Goal: Task Accomplishment & Management: Use online tool/utility

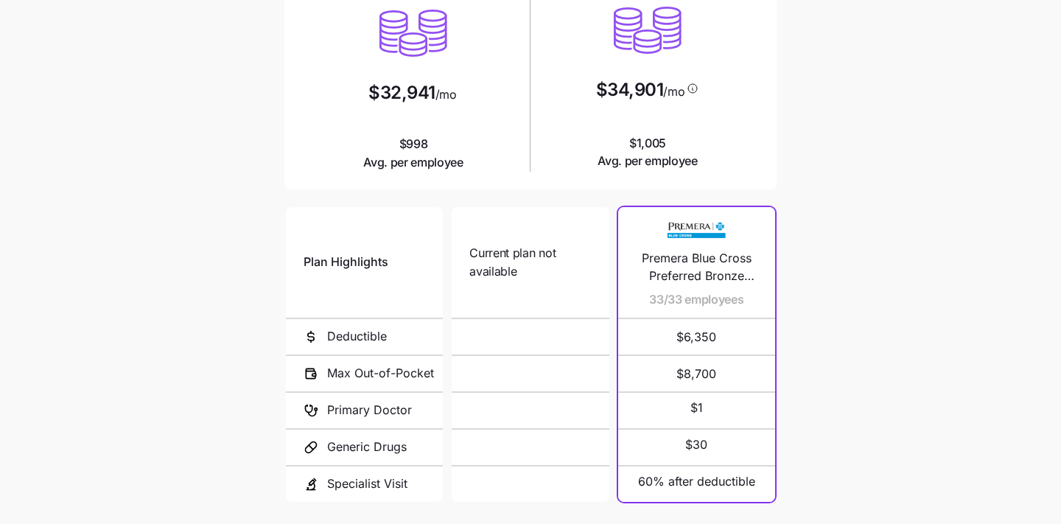
scroll to position [101, 0]
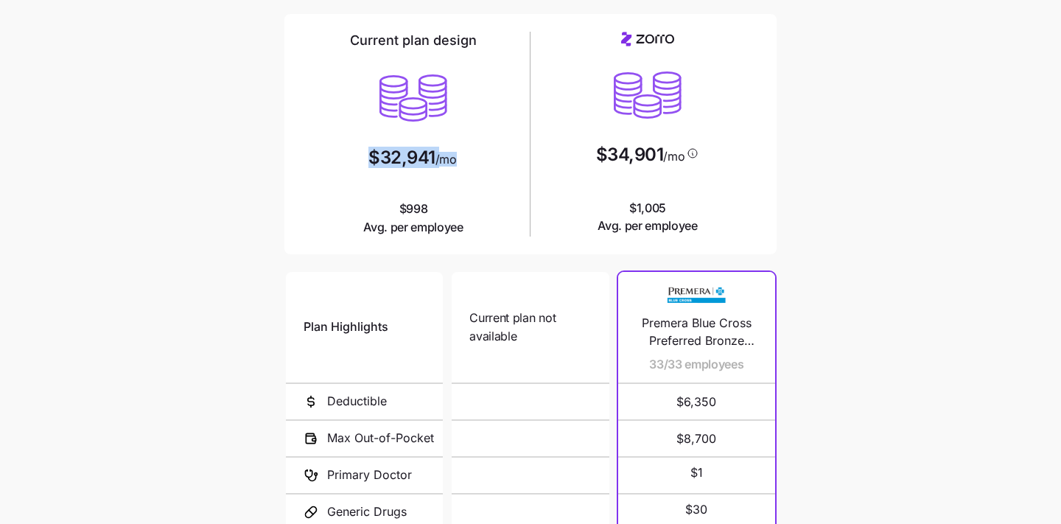
drag, startPoint x: 455, startPoint y: 159, endPoint x: 354, endPoint y: 159, distance: 101.7
click at [354, 159] on div "Current plan design $32,941 /mo $998 Avg. per employee" at bounding box center [413, 134] width 223 height 205
click at [458, 192] on div "Current plan design $32,941 /mo $998 Avg. per employee" at bounding box center [413, 134] width 223 height 205
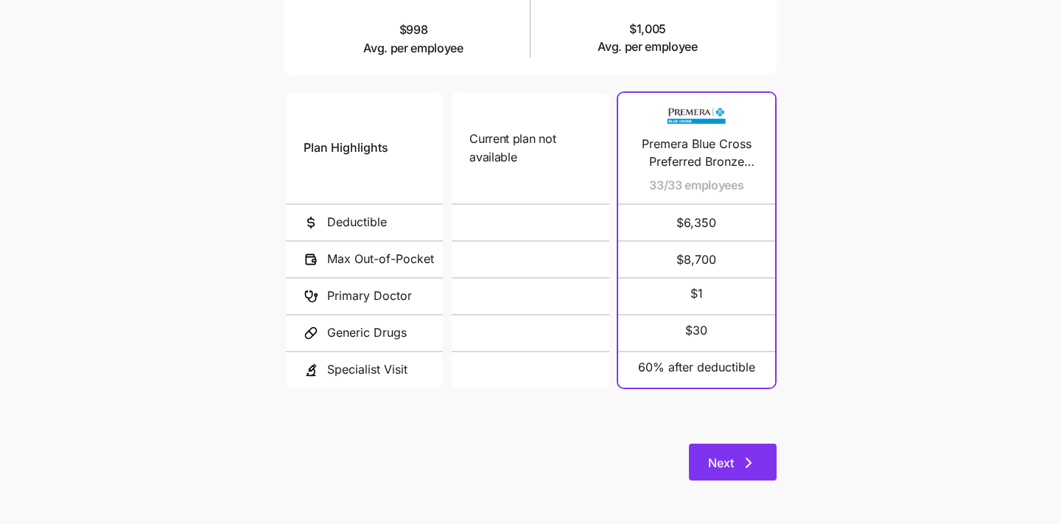
click at [727, 460] on span "Next" at bounding box center [721, 463] width 26 height 18
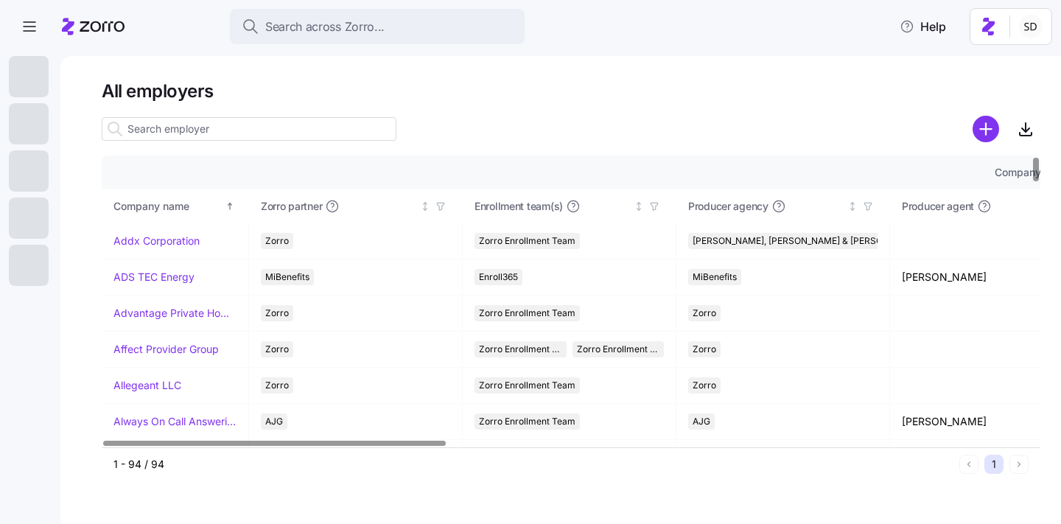
click at [176, 134] on input at bounding box center [249, 129] width 295 height 24
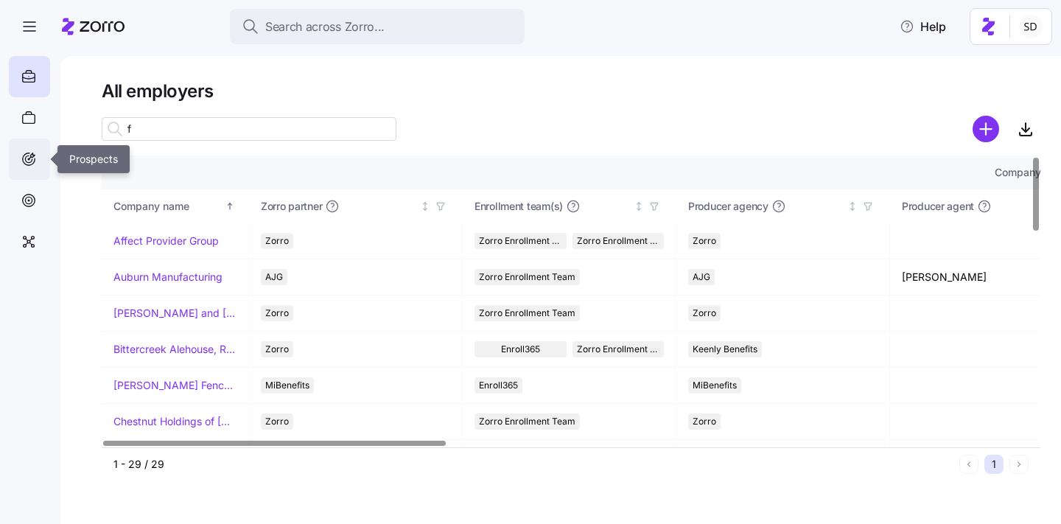
type input "f"
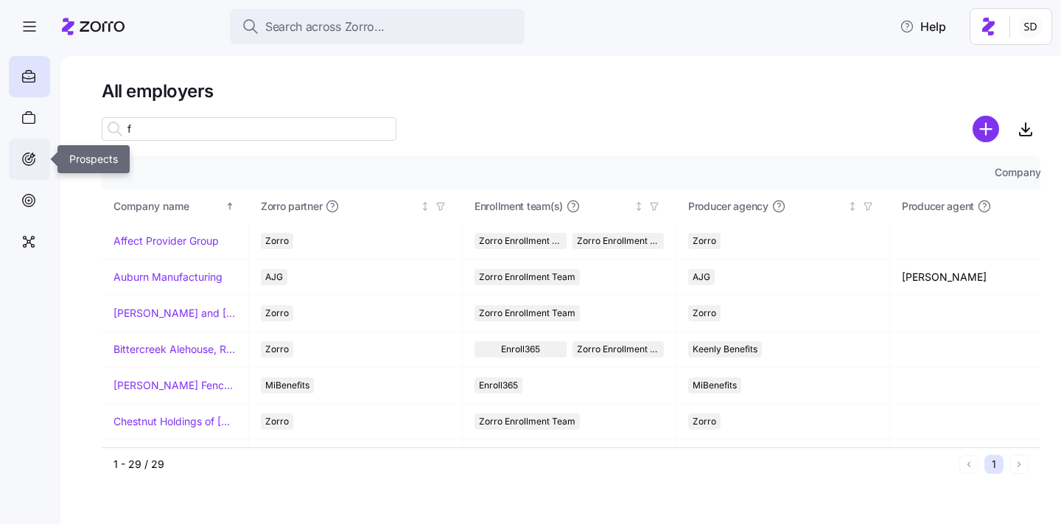
click at [33, 167] on icon at bounding box center [29, 159] width 16 height 18
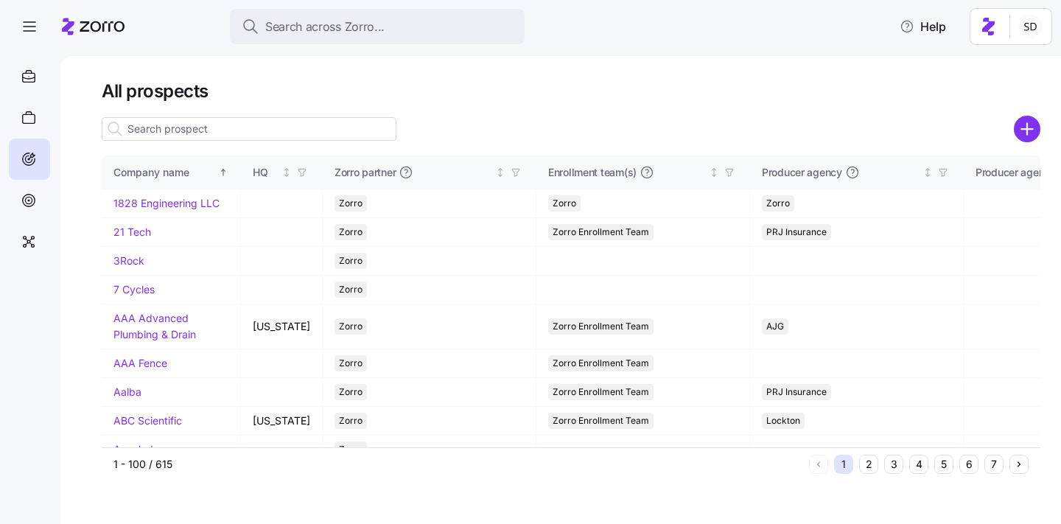
click at [169, 130] on input at bounding box center [249, 129] width 295 height 24
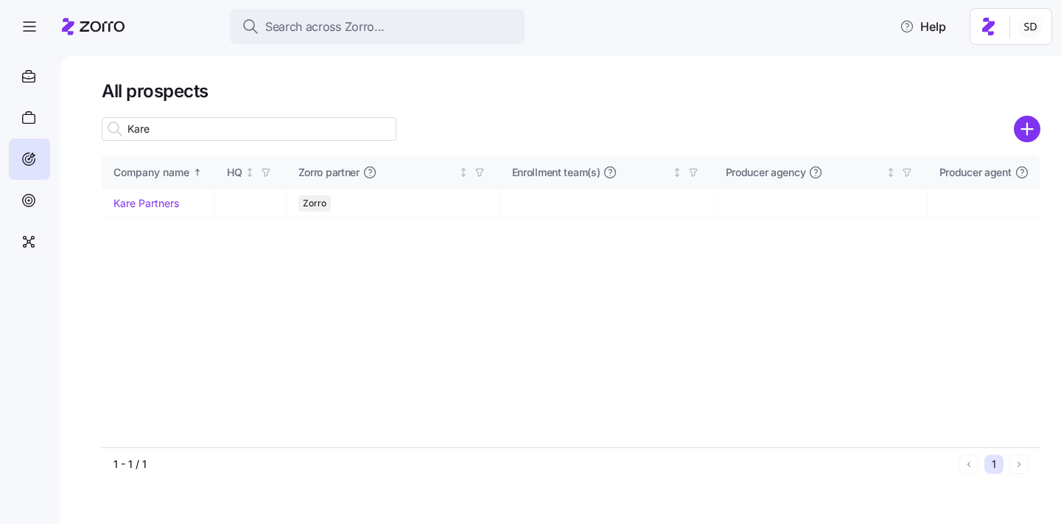
click at [170, 131] on input "Kare" at bounding box center [249, 129] width 295 height 24
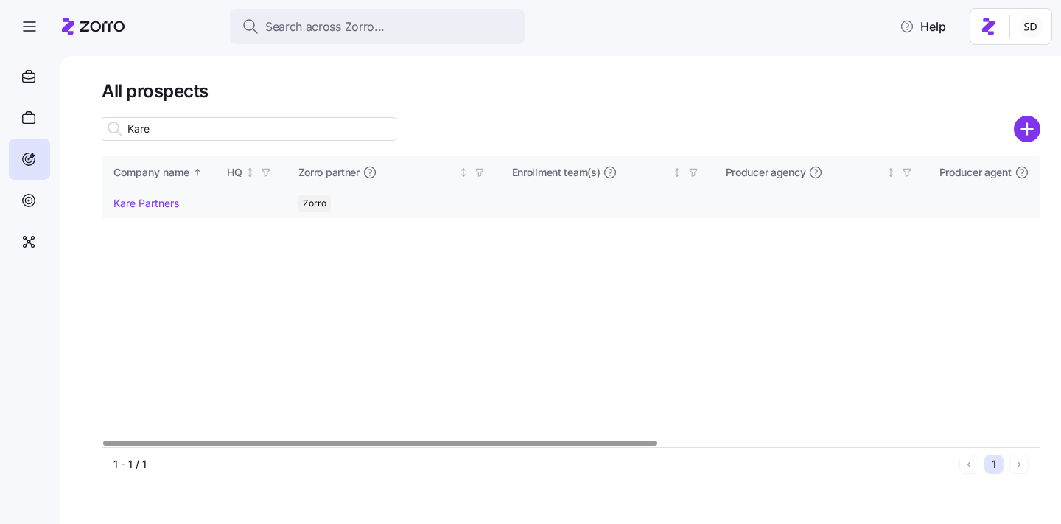
type input "Kare"
click at [115, 206] on link "Kare Partners" at bounding box center [146, 203] width 66 height 13
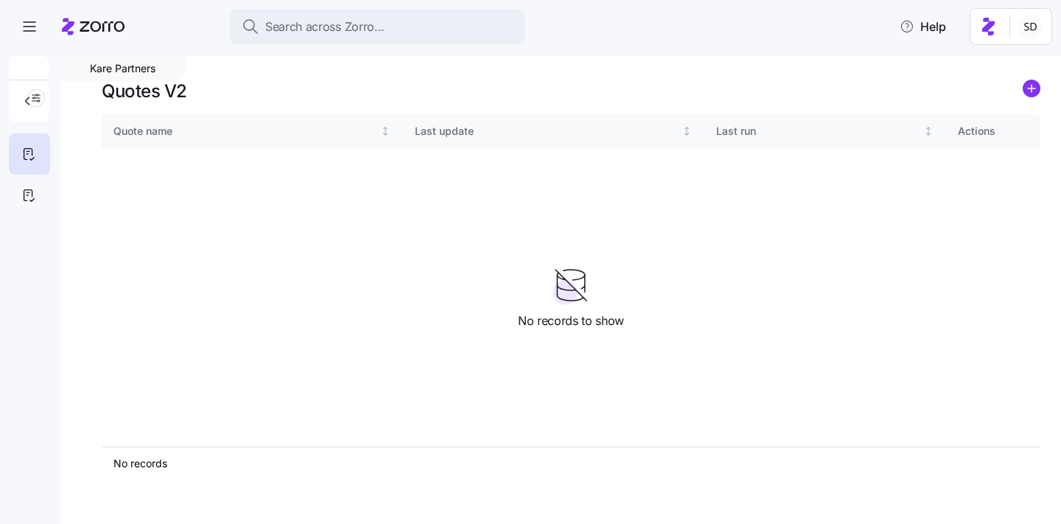
click at [21, 218] on nav at bounding box center [30, 285] width 60 height 477
click at [21, 199] on icon at bounding box center [29, 195] width 16 height 18
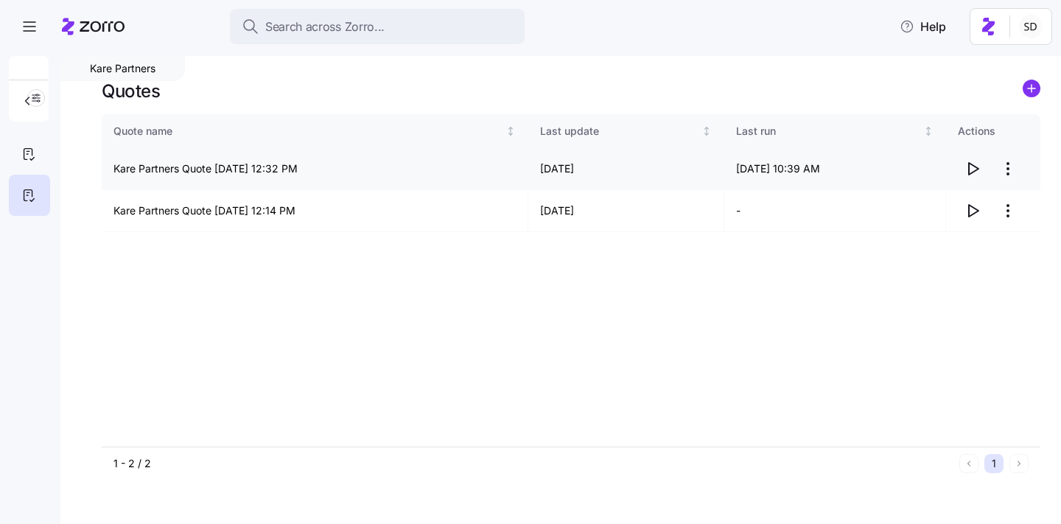
click at [973, 168] on icon "button" at bounding box center [973, 169] width 18 height 18
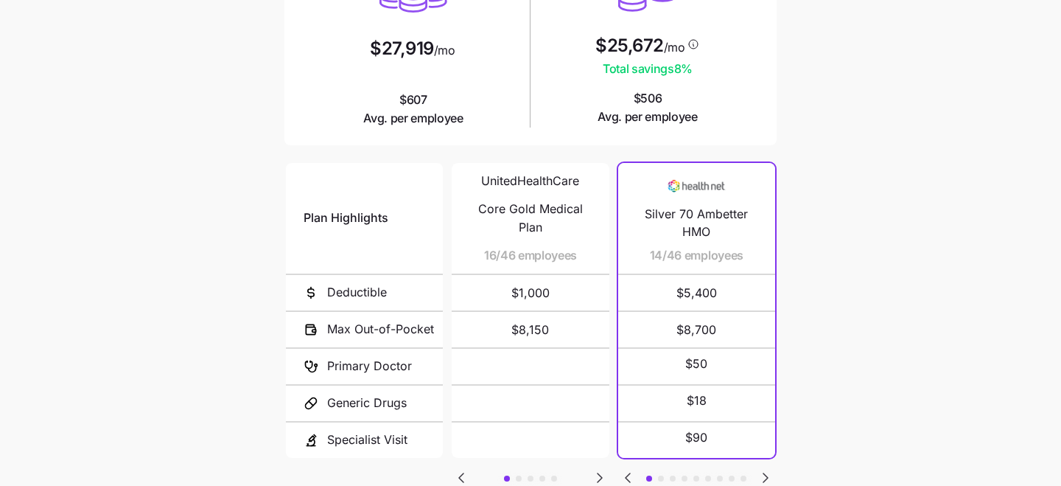
scroll to position [258, 0]
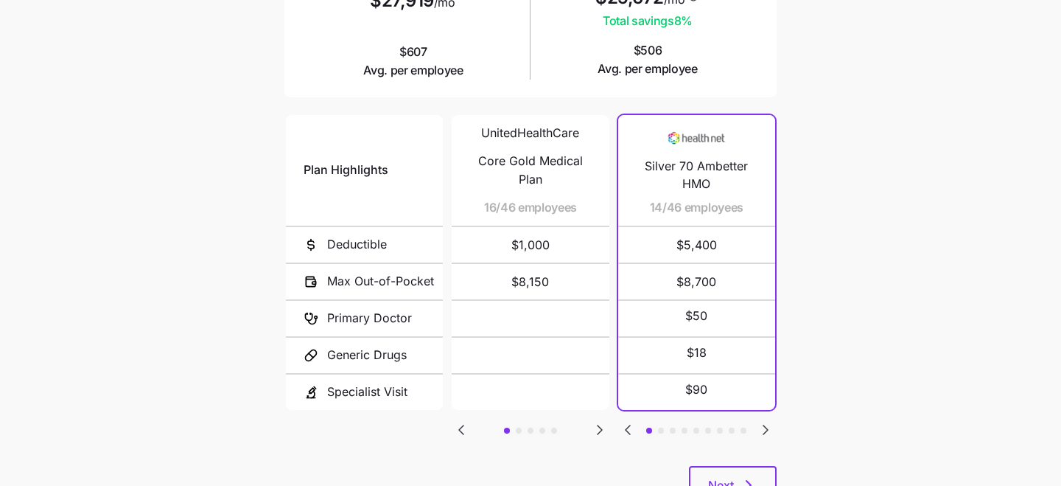
click at [595, 424] on icon "Go to next slide" at bounding box center [600, 430] width 18 height 18
click at [605, 427] on icon "Go to next slide" at bounding box center [600, 430] width 18 height 18
click at [466, 431] on icon "Go to previous slide" at bounding box center [461, 430] width 18 height 18
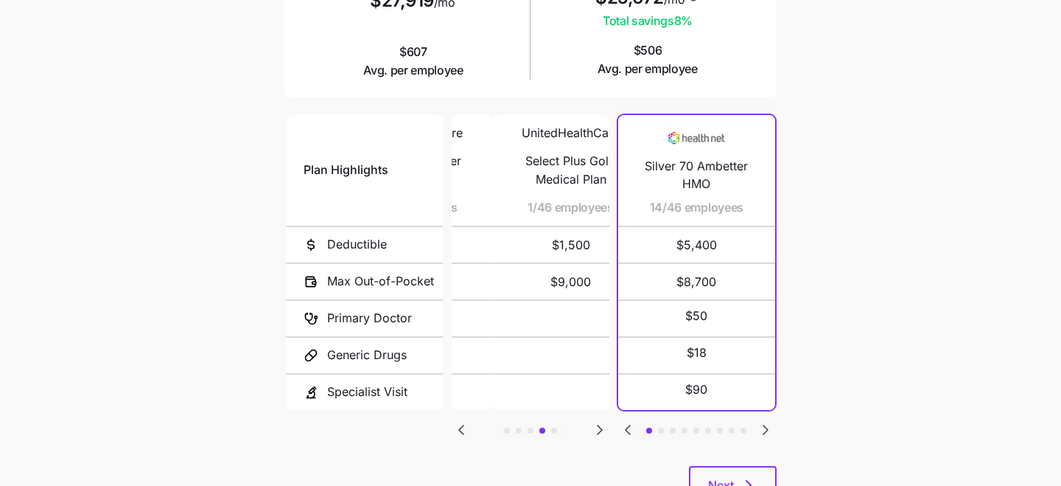
click at [466, 431] on icon "Go to previous slide" at bounding box center [461, 430] width 18 height 18
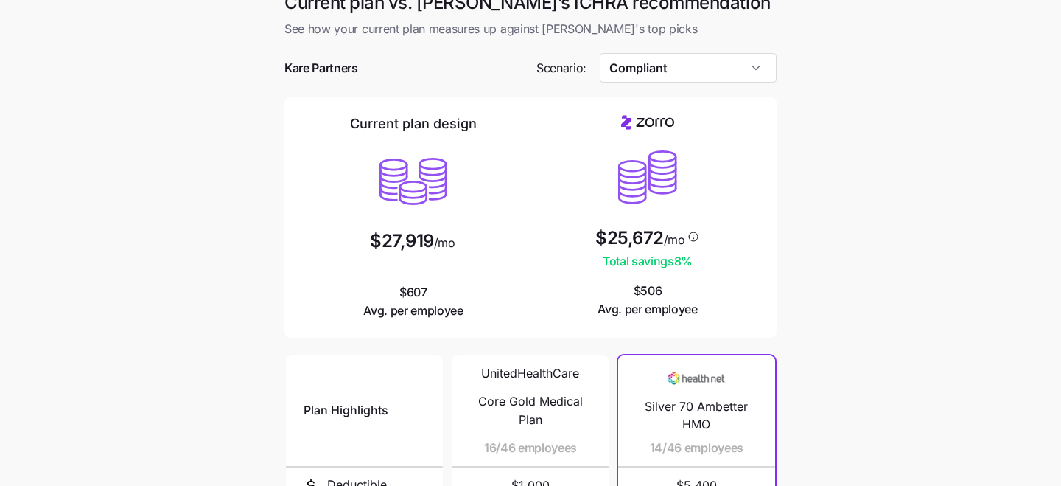
scroll to position [0, 0]
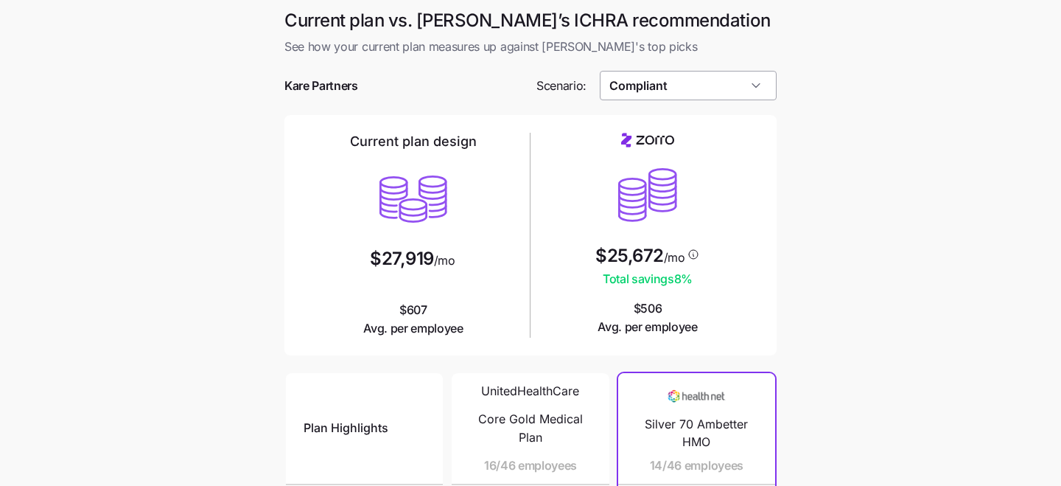
click at [750, 89] on input "Compliant" at bounding box center [689, 85] width 178 height 29
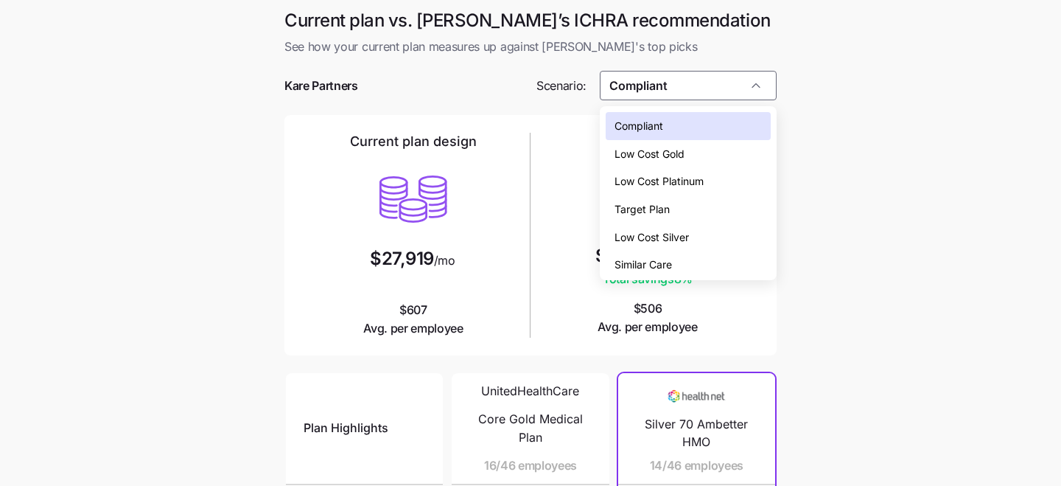
click at [733, 152] on div "Low Cost Gold" at bounding box center [689, 154] width 166 height 28
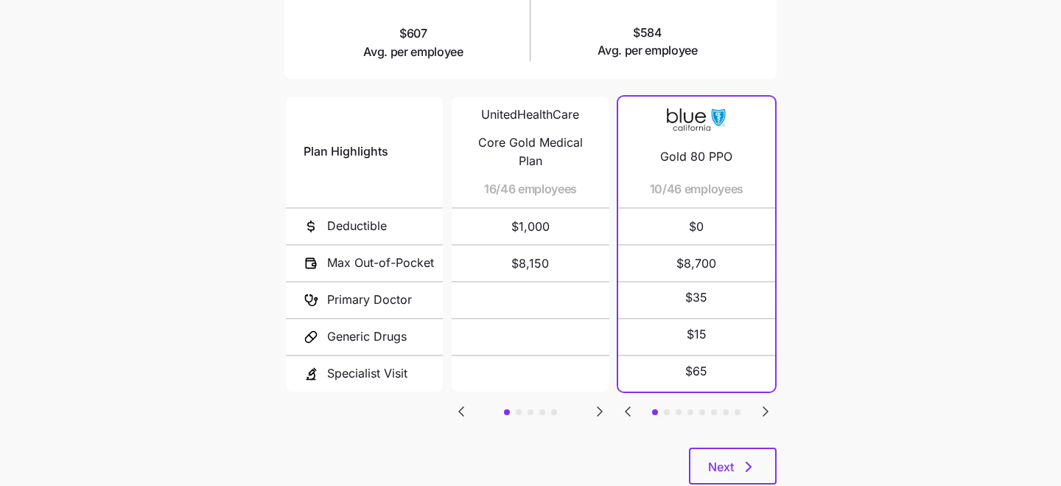
scroll to position [277, 0]
click at [764, 406] on icon "Go to next slide" at bounding box center [765, 410] width 4 height 9
click at [765, 406] on icon "Go to next slide" at bounding box center [765, 410] width 4 height 9
click at [766, 411] on icon "Go to next slide" at bounding box center [766, 411] width 18 height 18
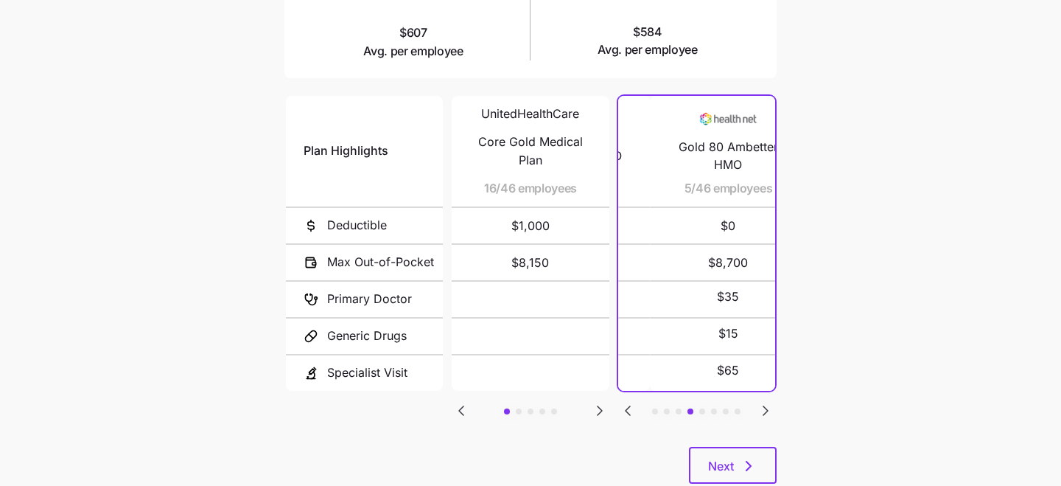
click at [766, 411] on icon "Go to next slide" at bounding box center [766, 411] width 18 height 18
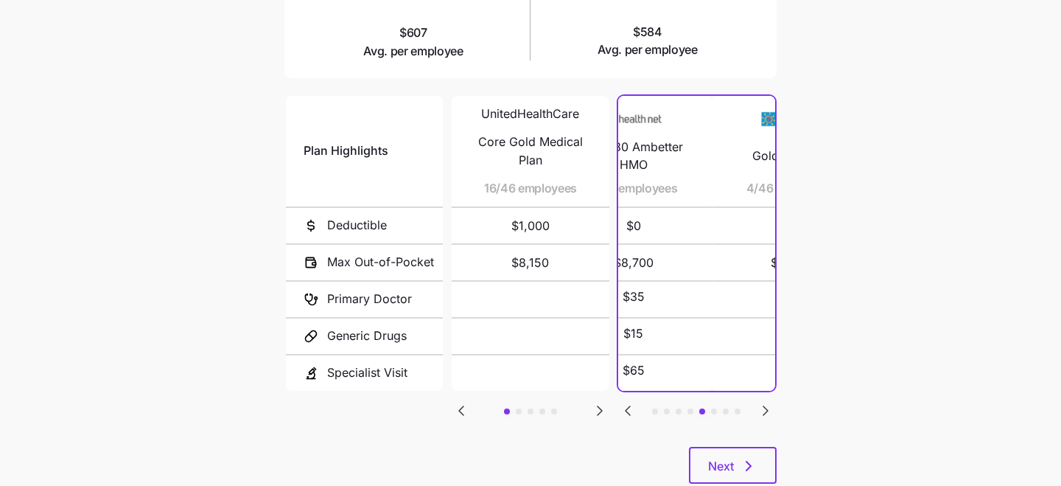
click at [766, 411] on icon "Go to next slide" at bounding box center [766, 411] width 18 height 18
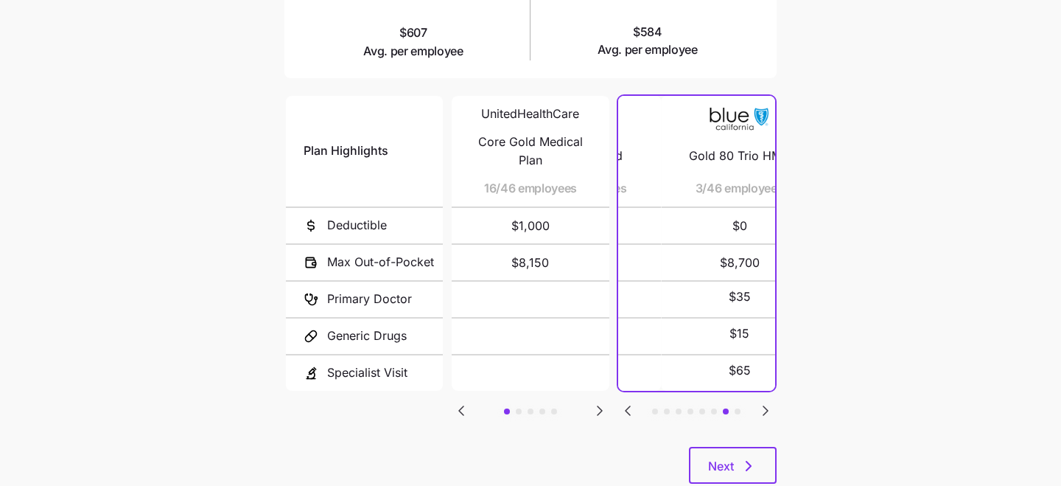
drag, startPoint x: 648, startPoint y: 194, endPoint x: 690, endPoint y: 194, distance: 42.0
click at [691, 194] on div "Gold 80 Trio HMO 3/46 employees" at bounding box center [740, 151] width 122 height 111
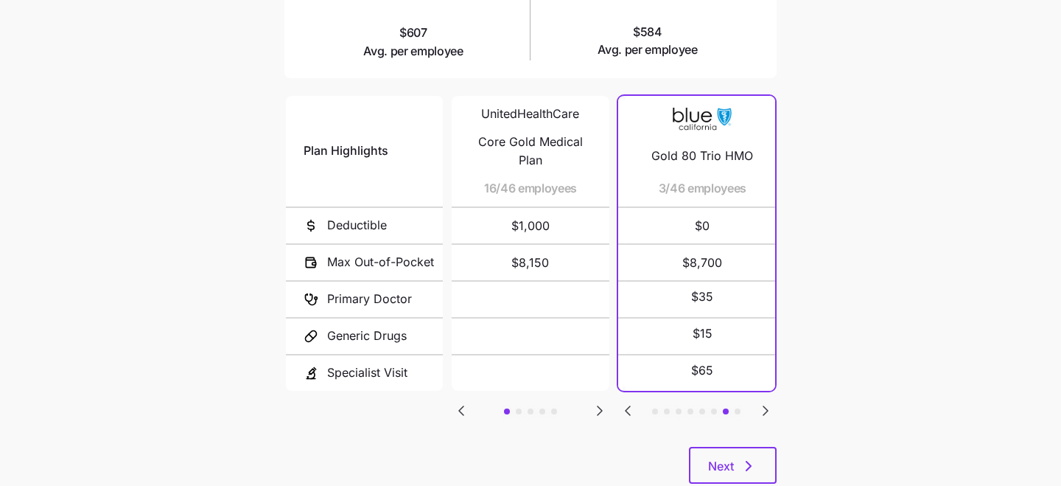
click at [672, 190] on span "3/46 employees" at bounding box center [703, 188] width 88 height 18
click at [762, 405] on icon "Go to next slide" at bounding box center [766, 411] width 18 height 18
click at [621, 402] on icon "Go to previous slide" at bounding box center [628, 411] width 18 height 18
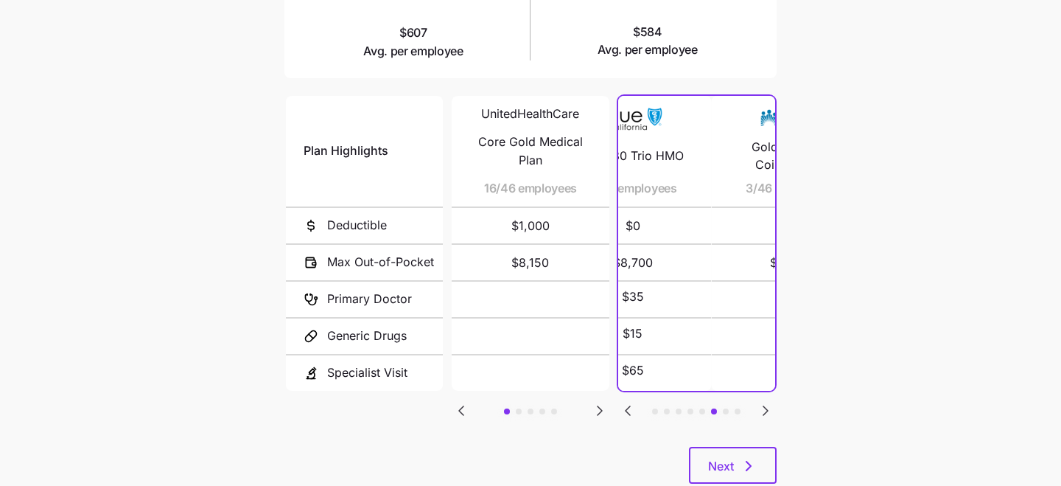
click at [621, 402] on icon "Go to previous slide" at bounding box center [628, 411] width 18 height 18
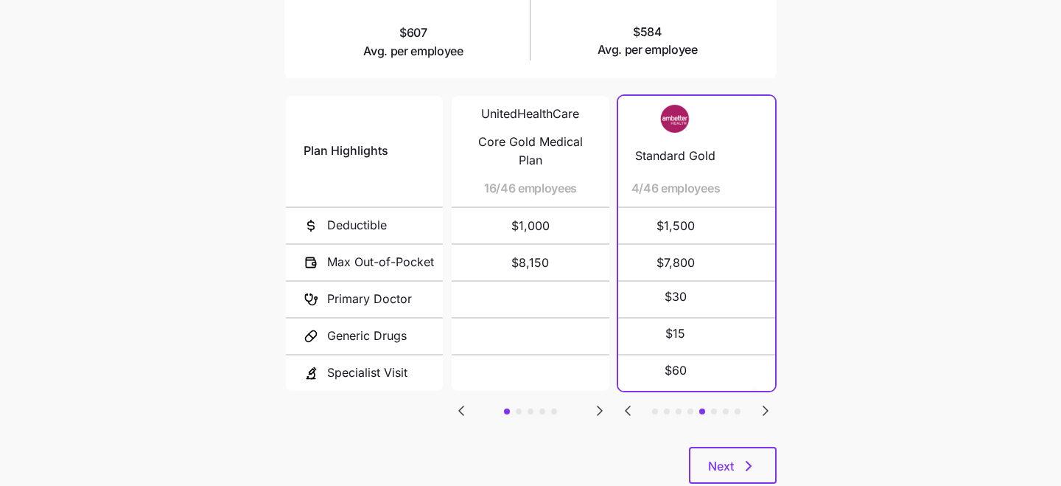
click at [621, 402] on icon "Go to previous slide" at bounding box center [628, 411] width 18 height 18
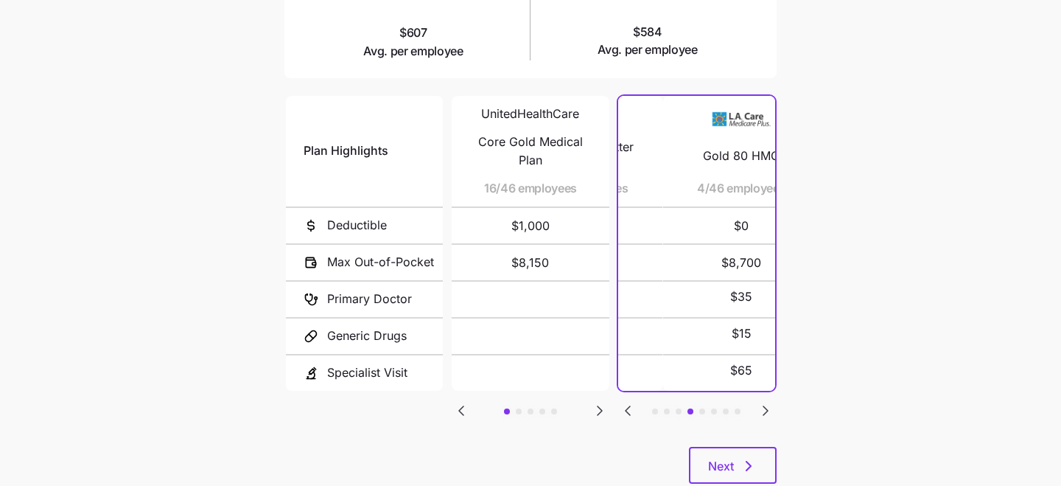
click at [621, 402] on icon "Go to previous slide" at bounding box center [628, 411] width 18 height 18
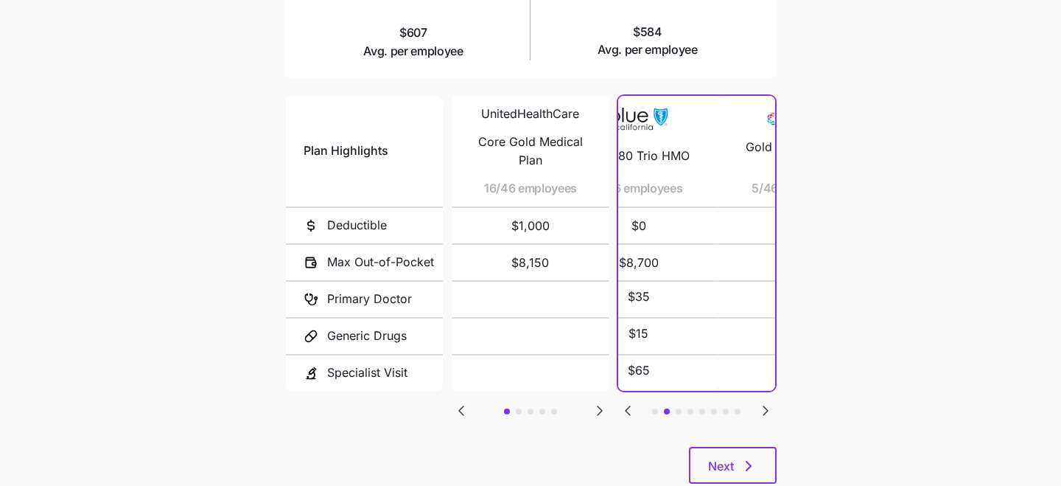
click at [621, 402] on icon "Go to previous slide" at bounding box center [628, 411] width 18 height 18
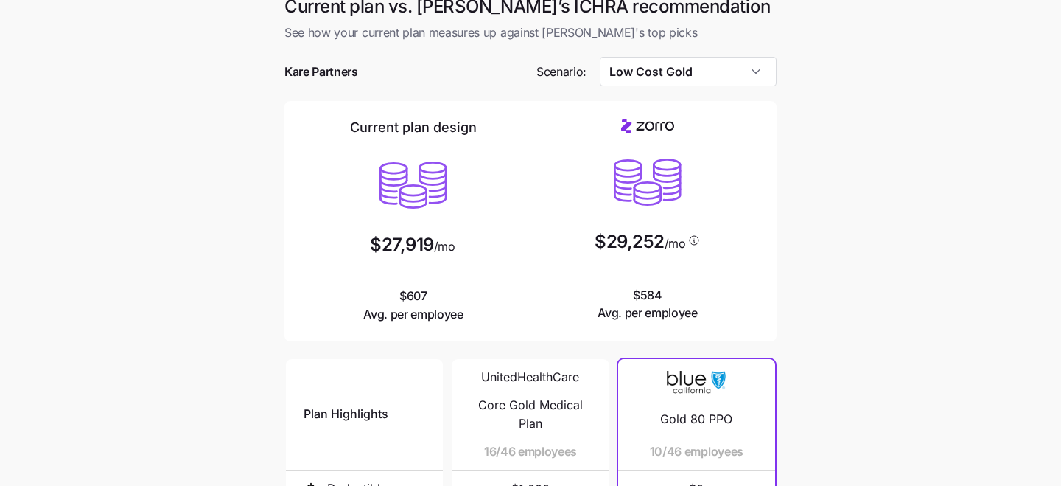
scroll to position [0, 0]
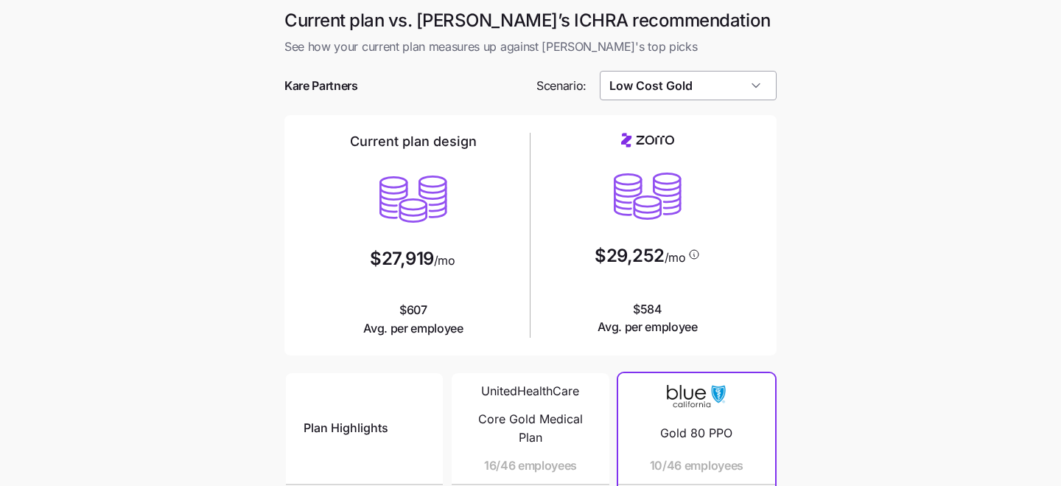
click at [688, 94] on input "Low Cost Gold" at bounding box center [689, 85] width 178 height 29
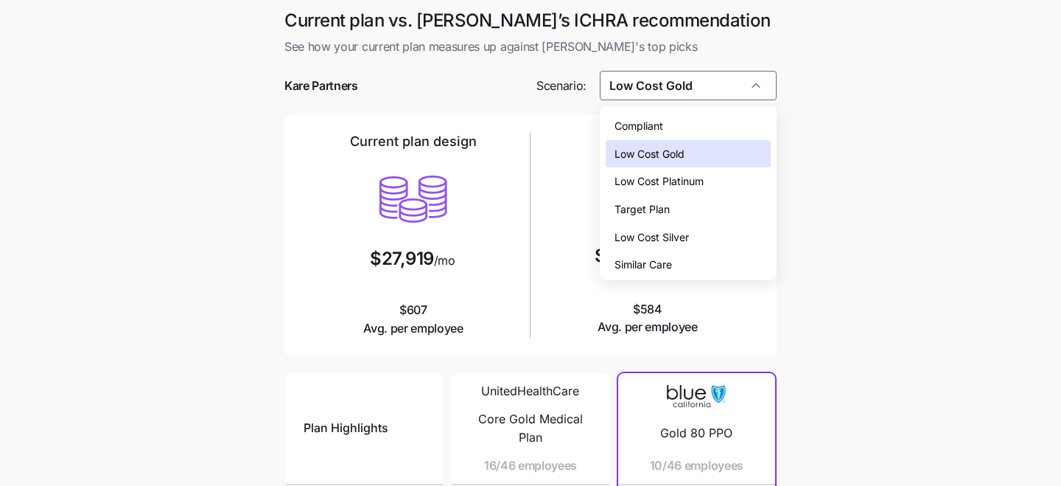
click at [662, 122] on span "Compliant" at bounding box center [639, 126] width 49 height 16
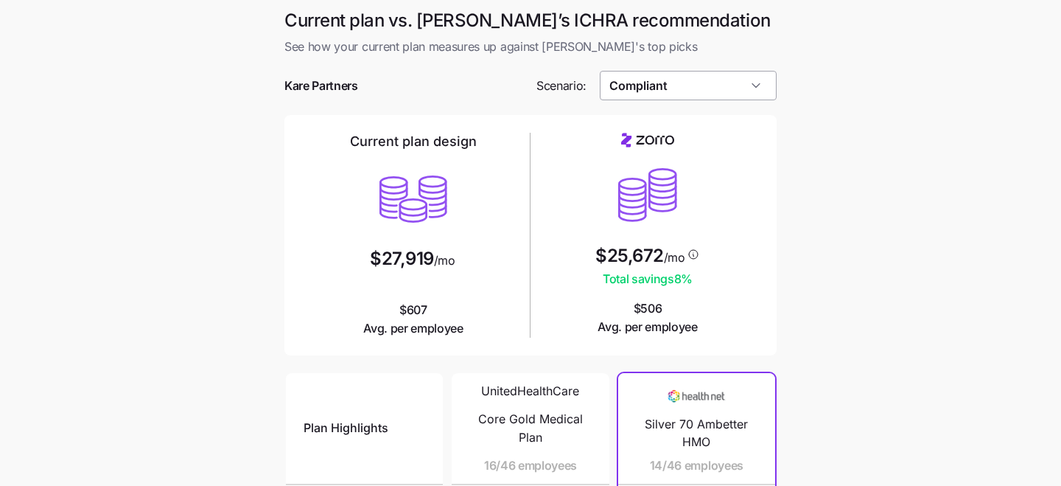
click at [727, 86] on input "Compliant" at bounding box center [689, 85] width 178 height 29
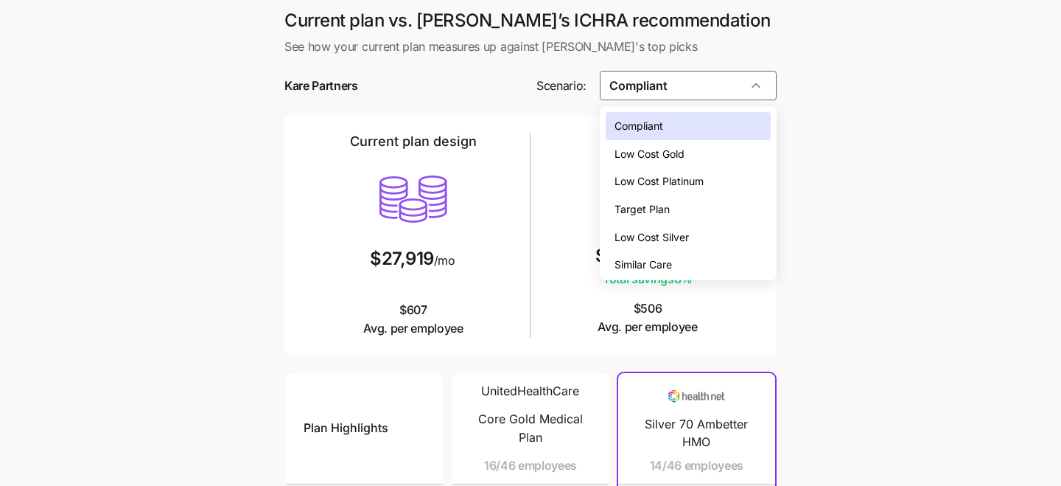
click at [791, 341] on main "Current plan vs. Zorro’s ICHRA recommendation See how your current plan measure…" at bounding box center [530, 402] width 1061 height 805
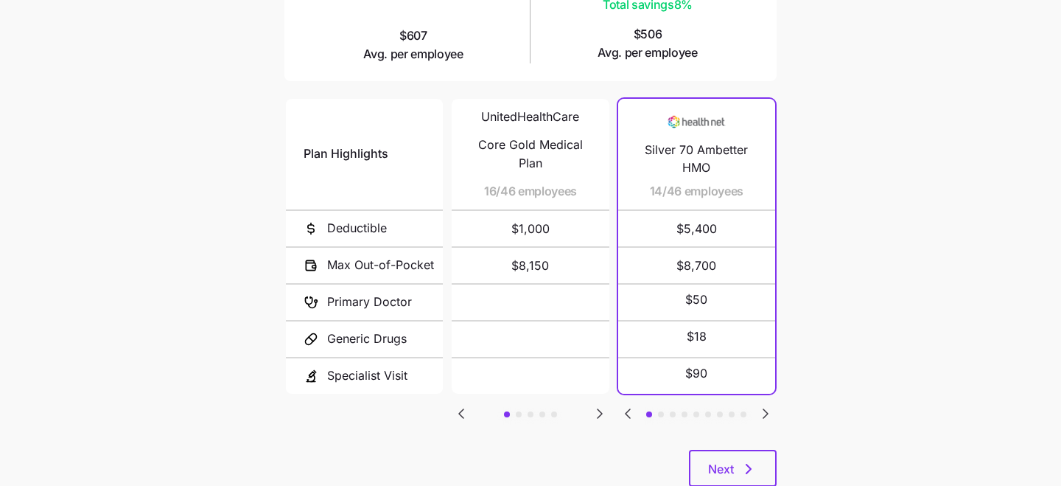
scroll to position [318, 0]
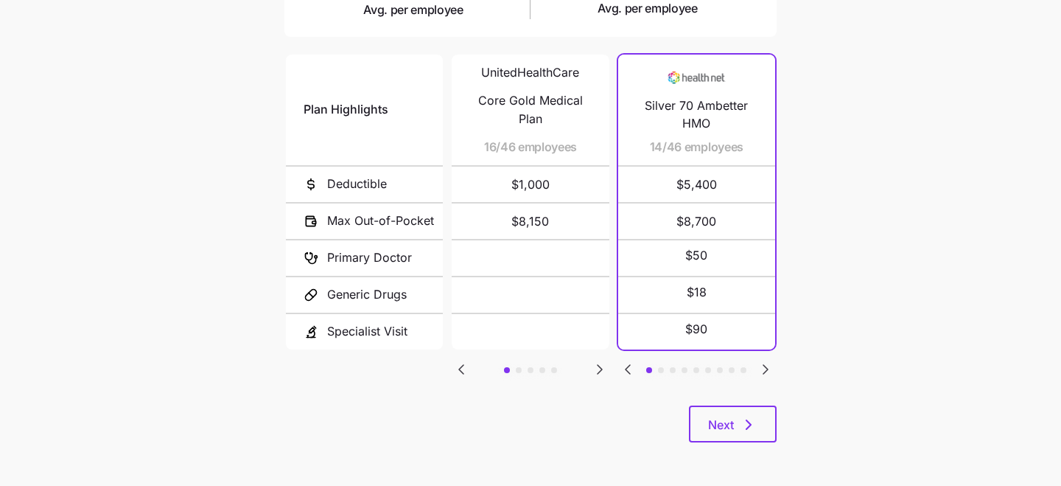
click at [598, 365] on icon "Go to next slide" at bounding box center [600, 369] width 4 height 9
click at [766, 367] on icon "Go to next slide" at bounding box center [765, 369] width 4 height 9
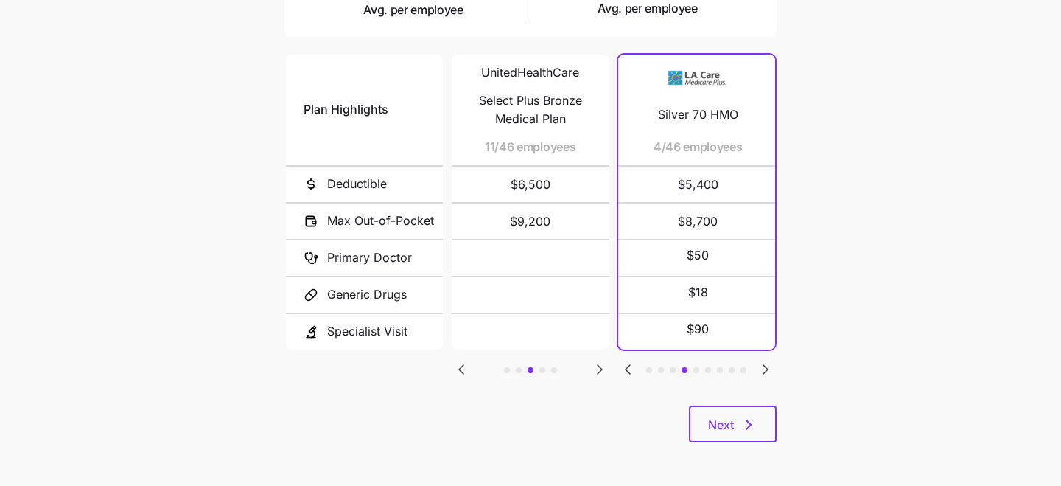
click at [766, 367] on icon "Go to next slide" at bounding box center [765, 369] width 4 height 9
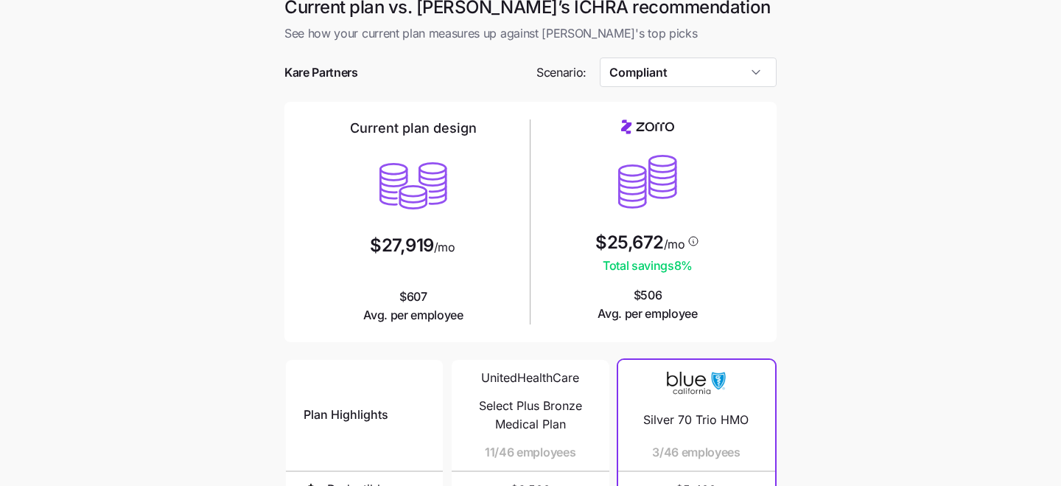
scroll to position [0, 0]
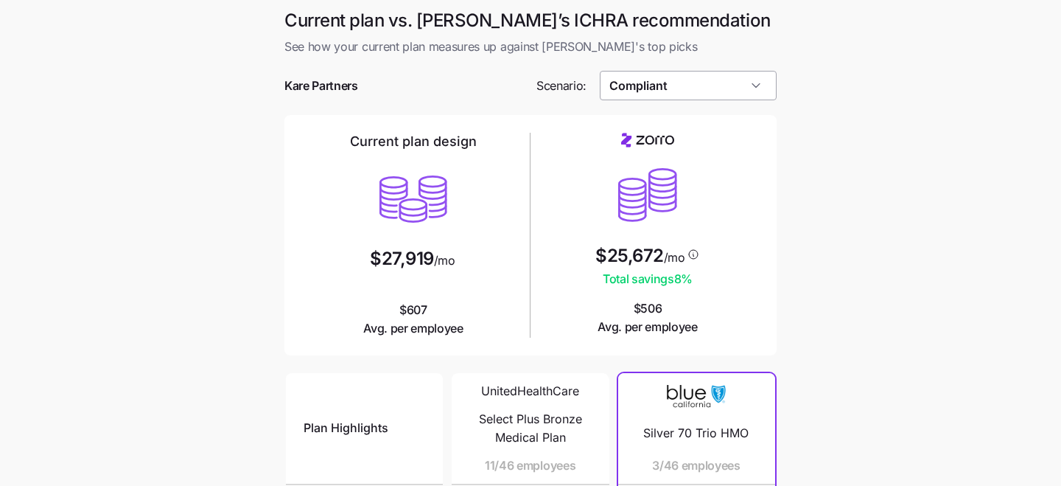
click at [710, 94] on input "Compliant" at bounding box center [689, 85] width 178 height 29
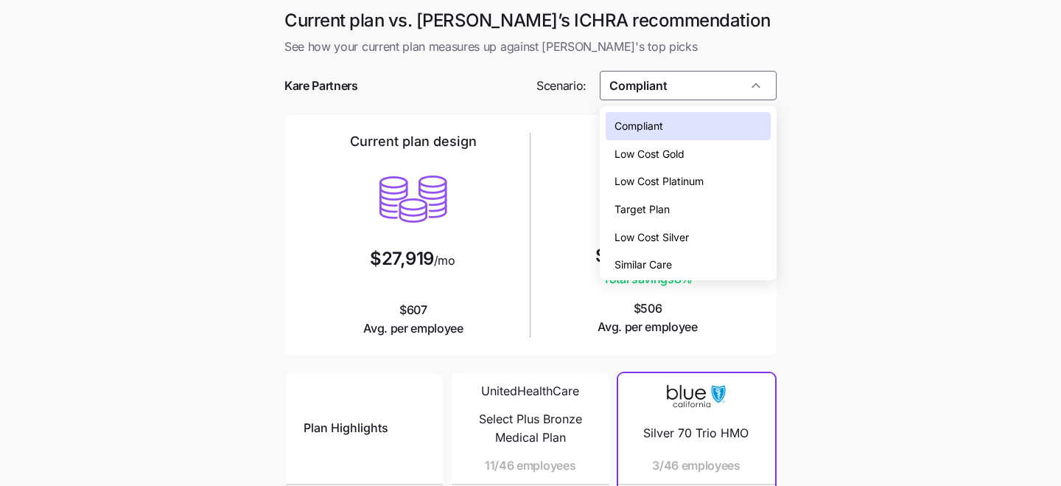
click at [700, 155] on div "Low Cost Gold" at bounding box center [689, 154] width 166 height 28
type input "Low Cost Gold"
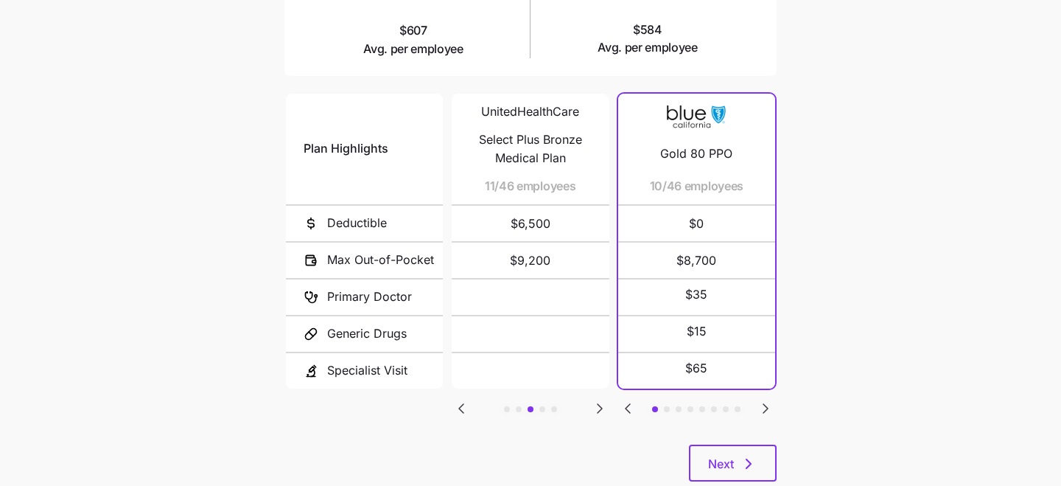
scroll to position [301, 0]
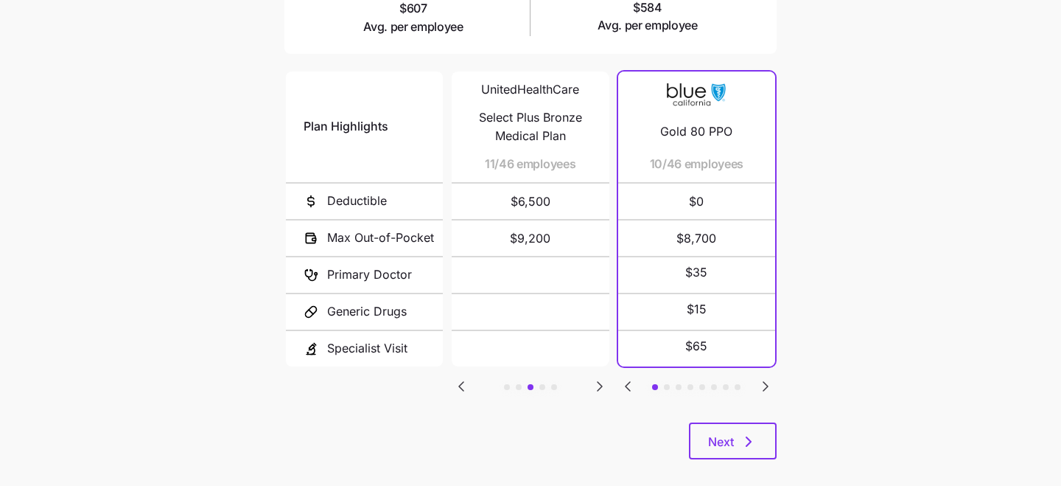
click at [761, 379] on icon "Go to next slide" at bounding box center [766, 386] width 18 height 18
click at [455, 384] on icon "Go to previous slide" at bounding box center [461, 386] width 18 height 18
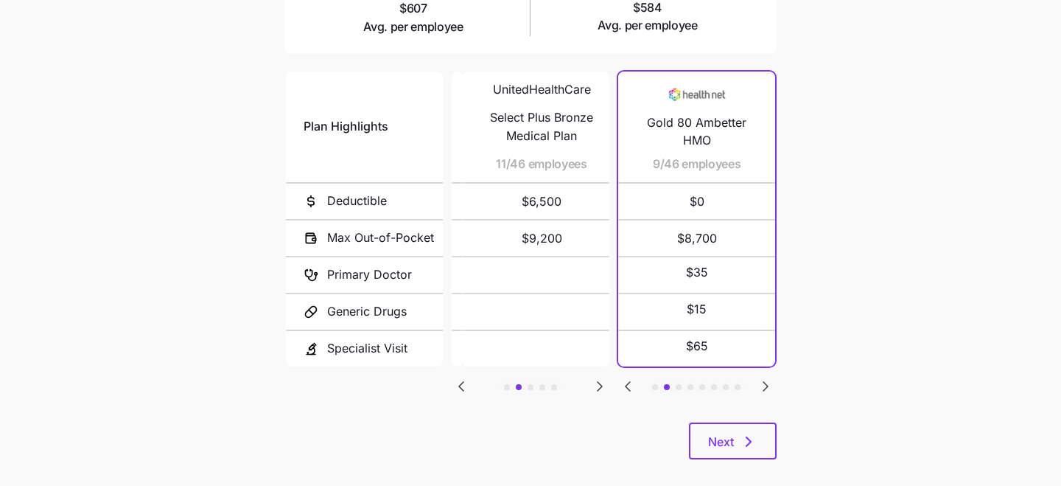
click at [455, 384] on icon "Go to previous slide" at bounding box center [461, 386] width 18 height 18
click at [763, 385] on icon "Go to next slide" at bounding box center [766, 386] width 18 height 18
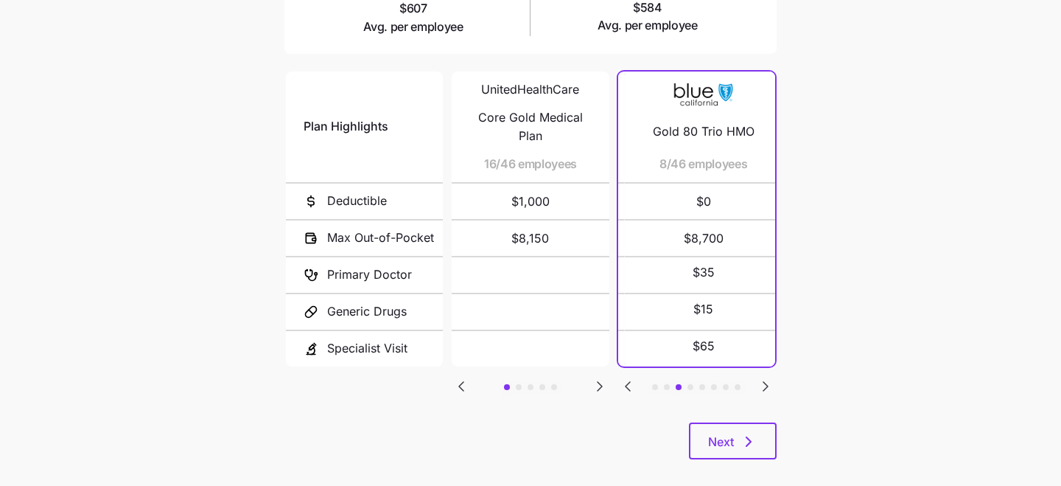
click at [763, 385] on icon "Go to next slide" at bounding box center [766, 386] width 18 height 18
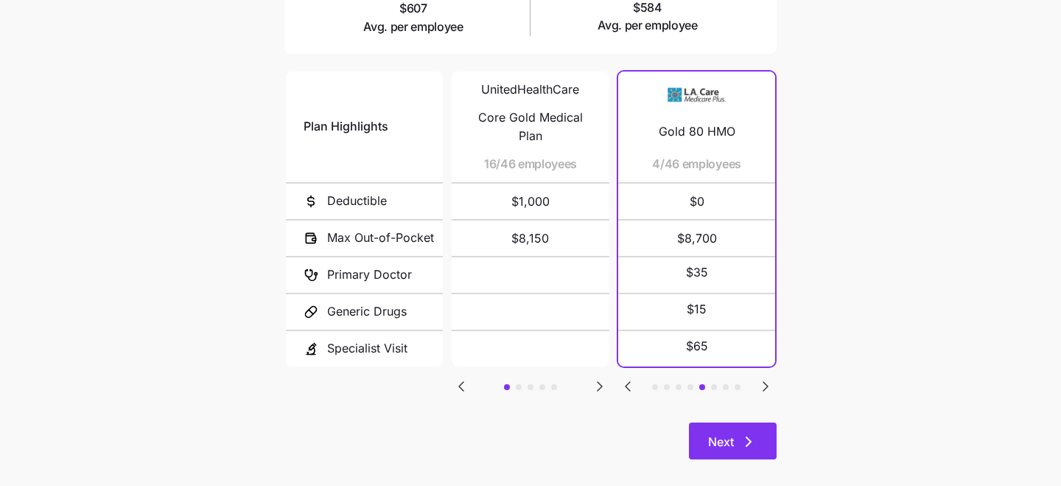
click at [730, 443] on span "Next" at bounding box center [721, 442] width 26 height 18
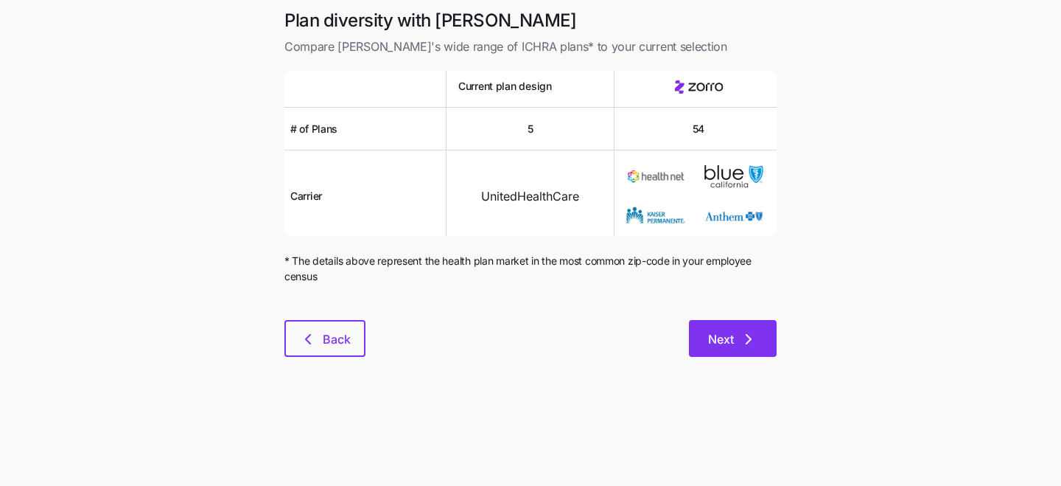
click at [718, 332] on span "Next" at bounding box center [721, 339] width 26 height 18
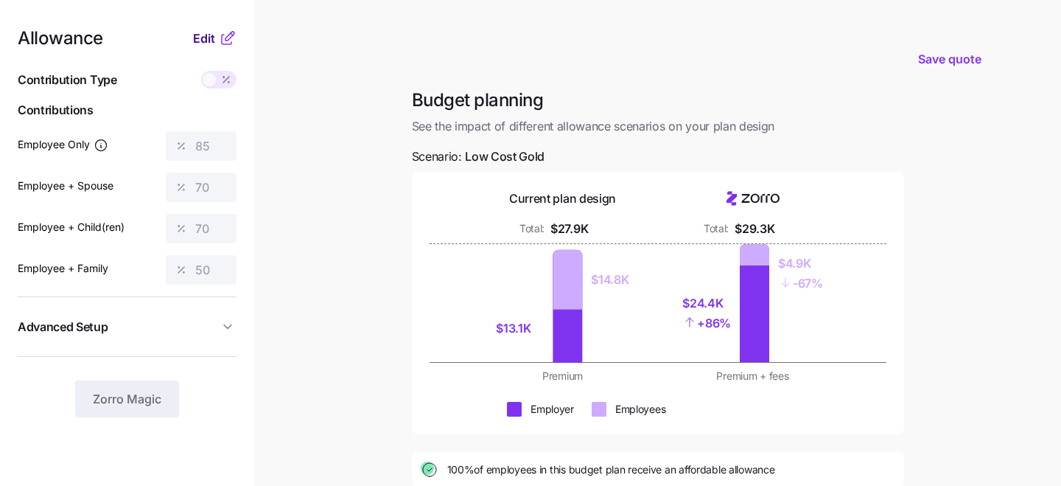
click at [199, 40] on span "Edit" at bounding box center [204, 38] width 22 height 18
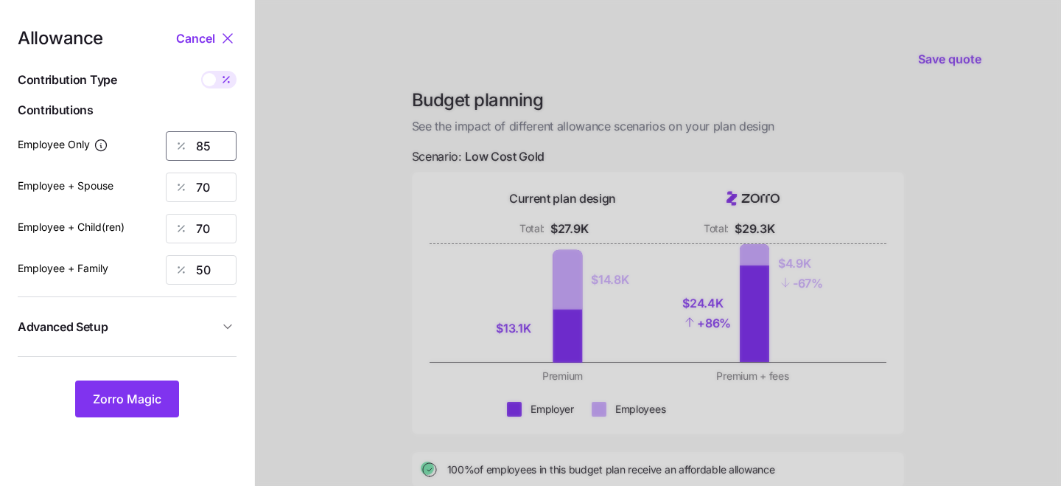
click at [225, 143] on input "85" at bounding box center [201, 145] width 71 height 29
type input "8"
type input "50"
click at [203, 184] on input "70" at bounding box center [201, 186] width 71 height 29
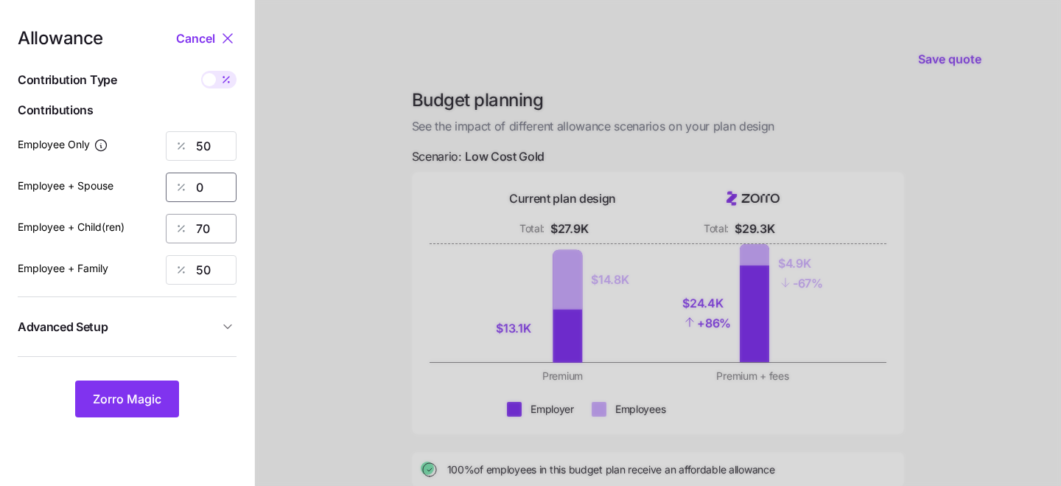
type input "0"
click at [202, 228] on input "70" at bounding box center [201, 228] width 71 height 29
type input "0"
click at [203, 270] on input "50" at bounding box center [201, 269] width 71 height 29
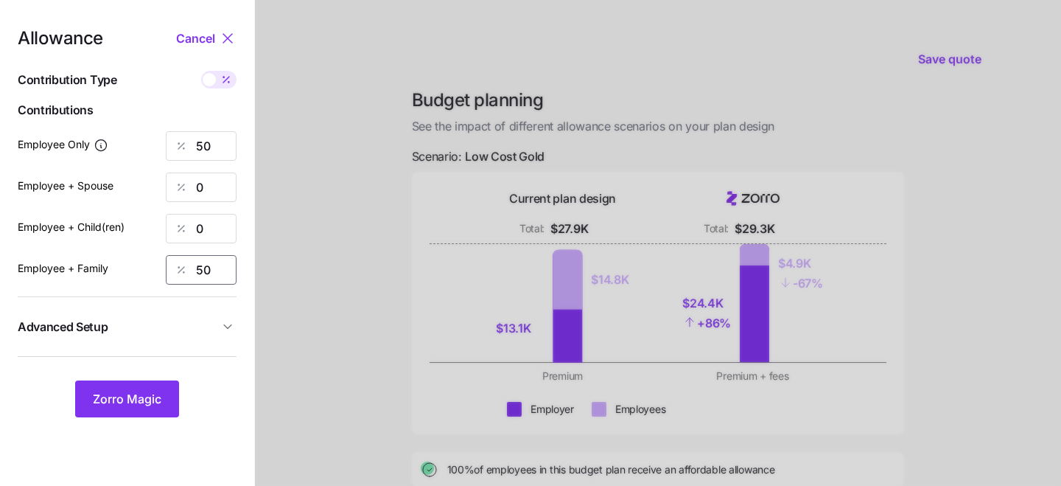
click at [203, 270] on input "50" at bounding box center [201, 269] width 71 height 29
type input "0"
click at [120, 394] on span "Zorro Magic" at bounding box center [127, 399] width 69 height 18
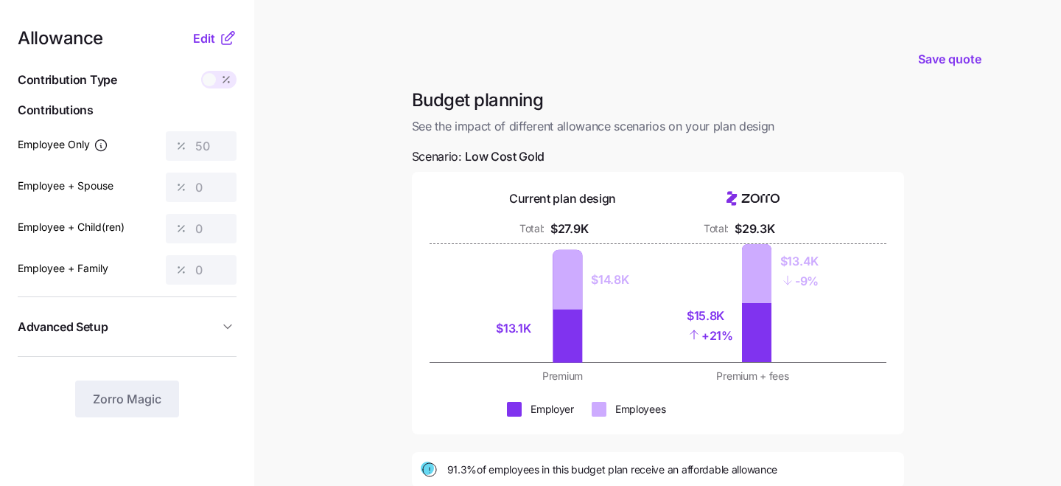
scroll to position [164, 0]
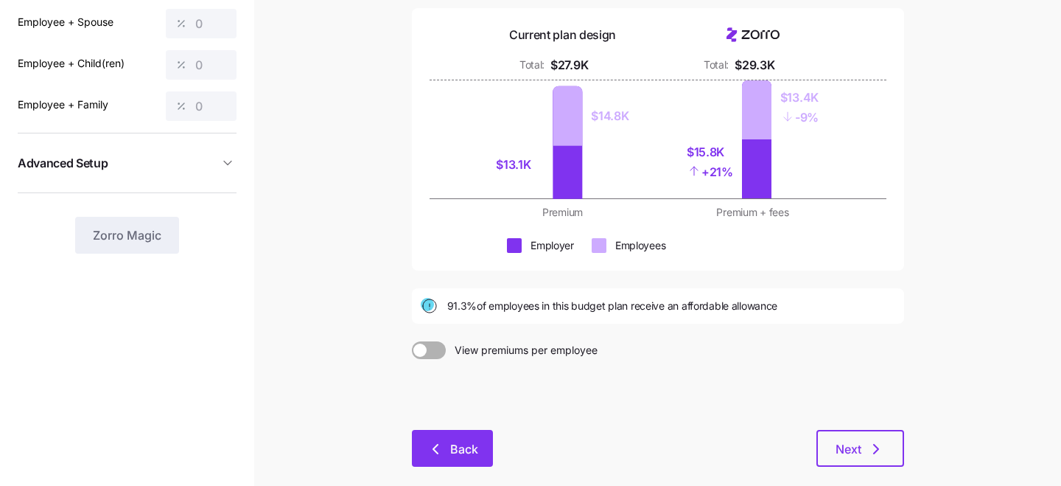
click at [452, 465] on button "Back" at bounding box center [452, 448] width 81 height 37
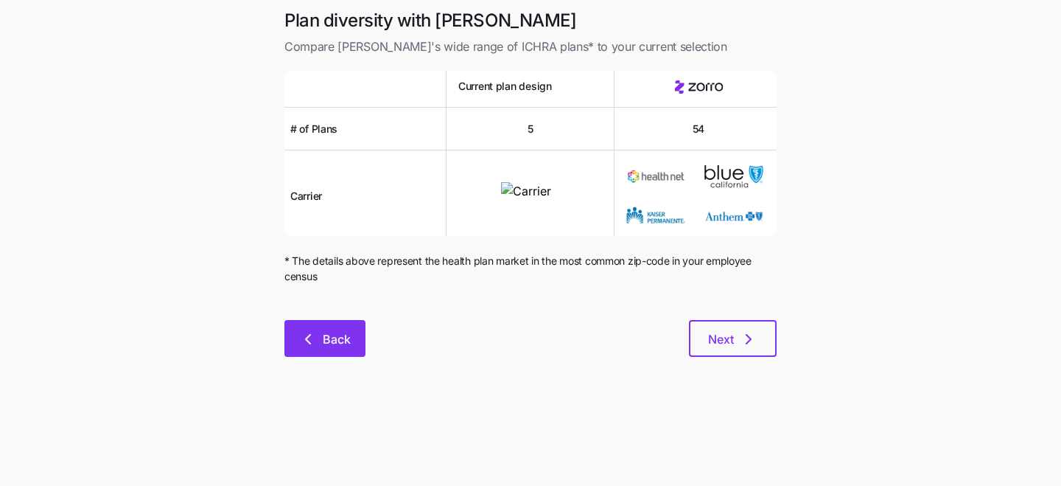
click at [341, 340] on span "Back" at bounding box center [337, 339] width 28 height 18
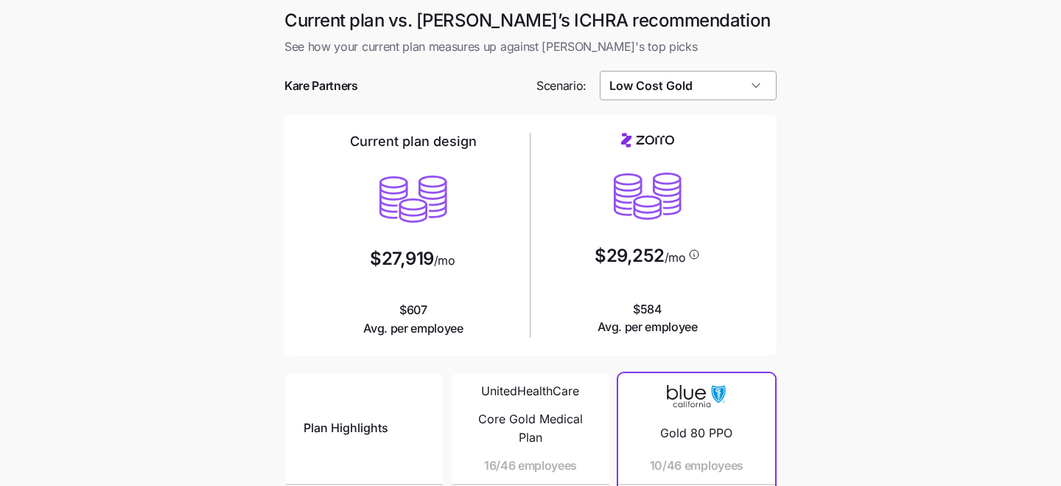
click at [661, 92] on input "Low Cost Gold" at bounding box center [689, 85] width 178 height 29
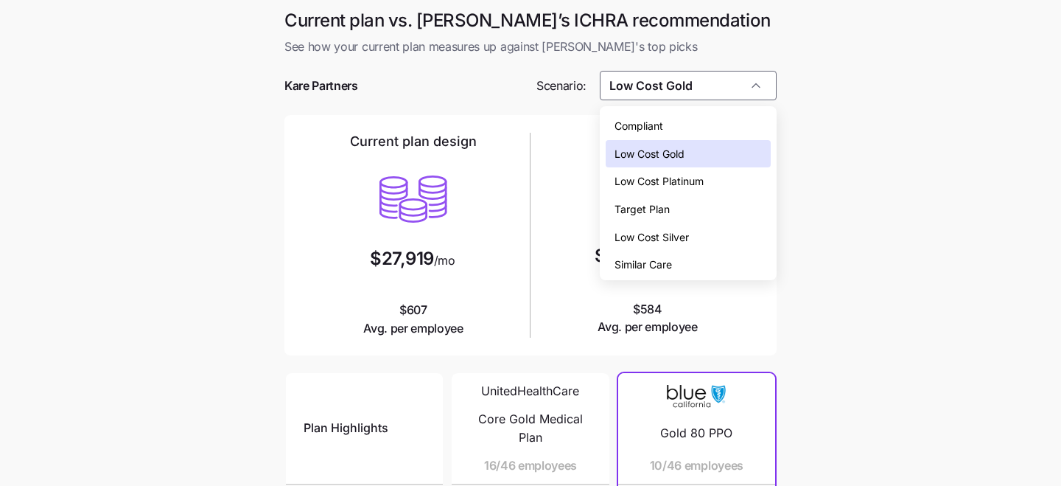
click at [658, 211] on span "Target Plan" at bounding box center [642, 209] width 55 height 16
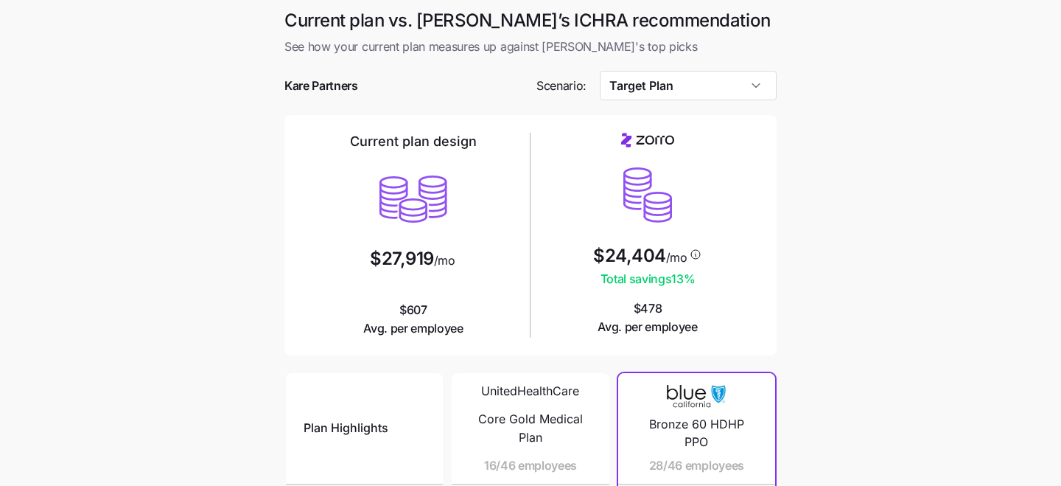
type input "Target Plan"
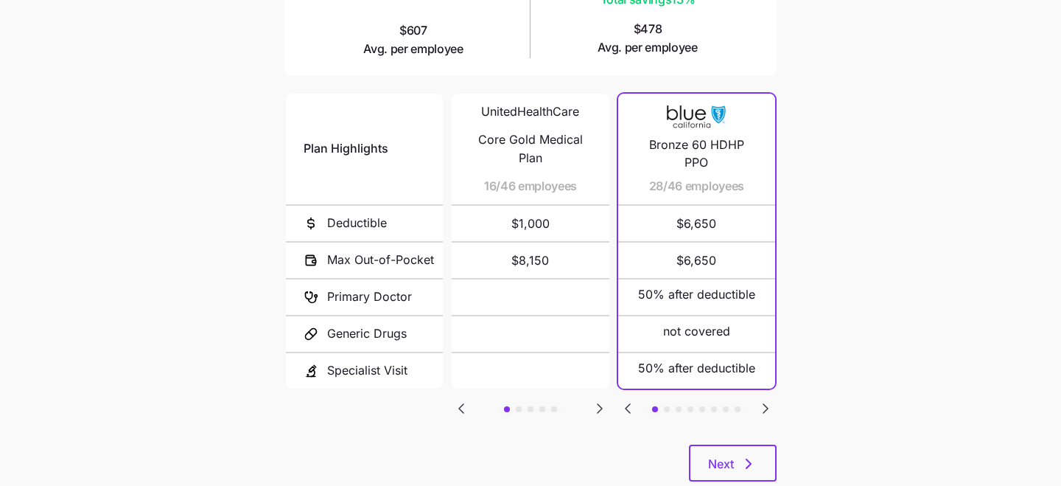
scroll to position [280, 0]
click at [741, 453] on button "Next" at bounding box center [733, 462] width 88 height 37
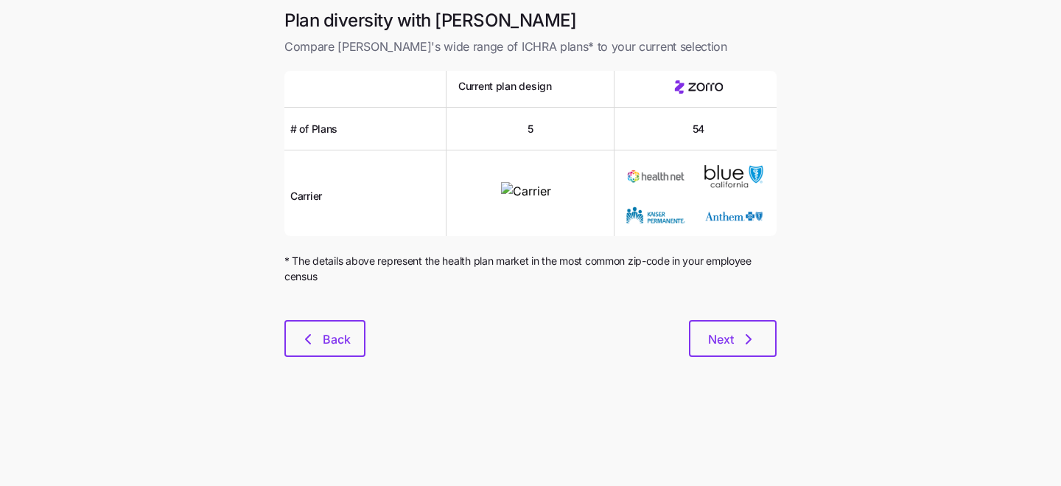
click at [726, 357] on div "Plan diversity with Zorro Compare Zorro's wide range of ICHRA plans* to your cu…" at bounding box center [531, 191] width 516 height 365
click at [718, 340] on span "Next" at bounding box center [721, 339] width 26 height 18
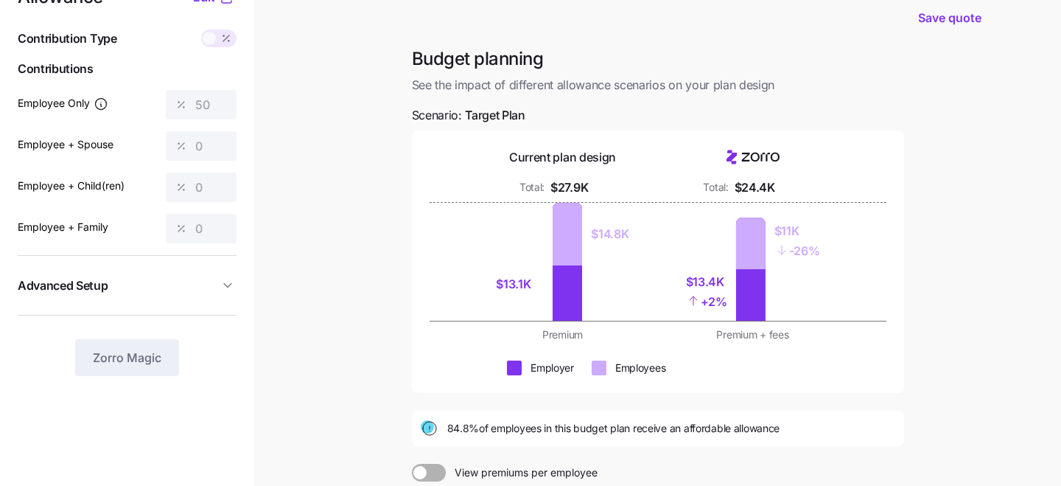
scroll to position [46, 0]
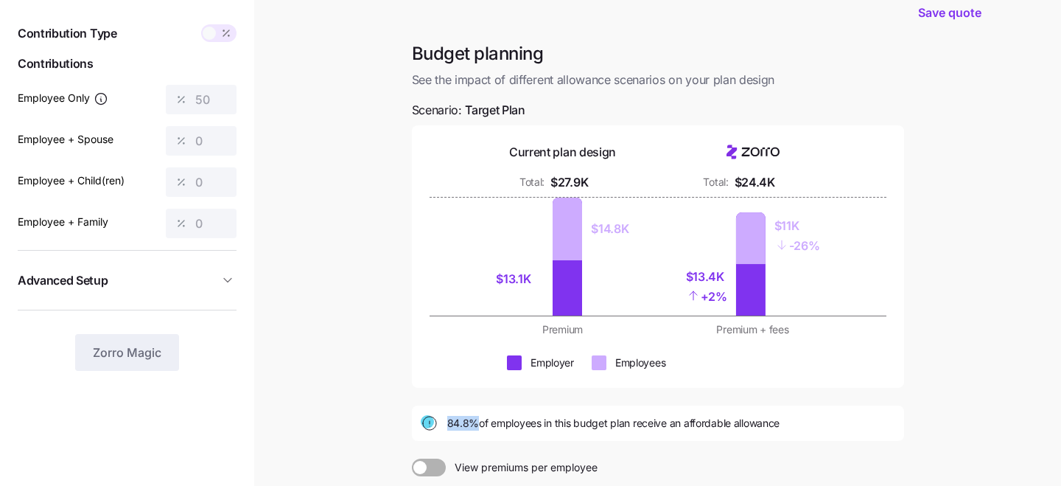
drag, startPoint x: 436, startPoint y: 424, endPoint x: 475, endPoint y: 425, distance: 38.3
click at [475, 425] on div "84.8% of employees in this budget plan receive an affordable allowance" at bounding box center [658, 423] width 475 height 18
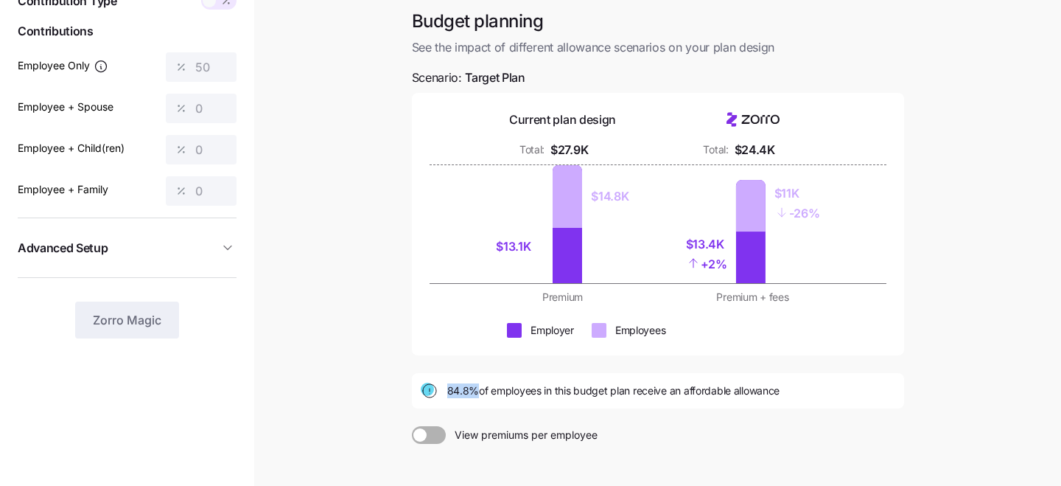
scroll to position [80, 0]
click at [377, 261] on main "Save quote Budget planning See the impact of different allowance scenarios on y…" at bounding box center [530, 282] width 1061 height 724
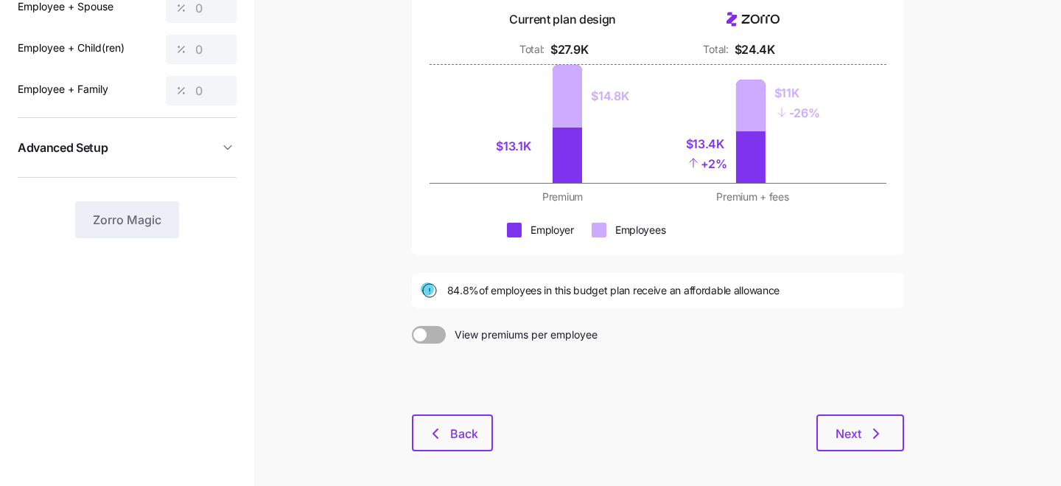
scroll to position [172, 0]
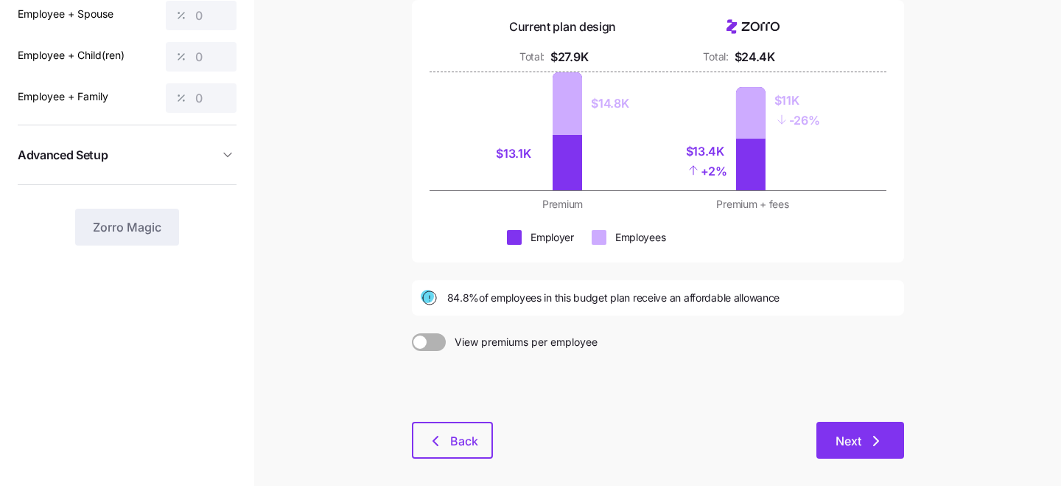
click at [820, 434] on button "Next" at bounding box center [860, 440] width 88 height 37
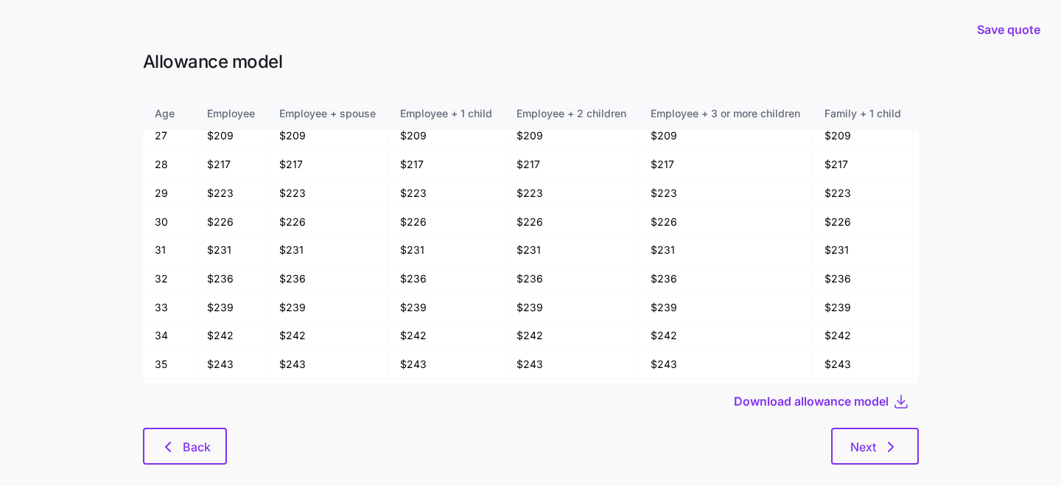
scroll to position [299, 0]
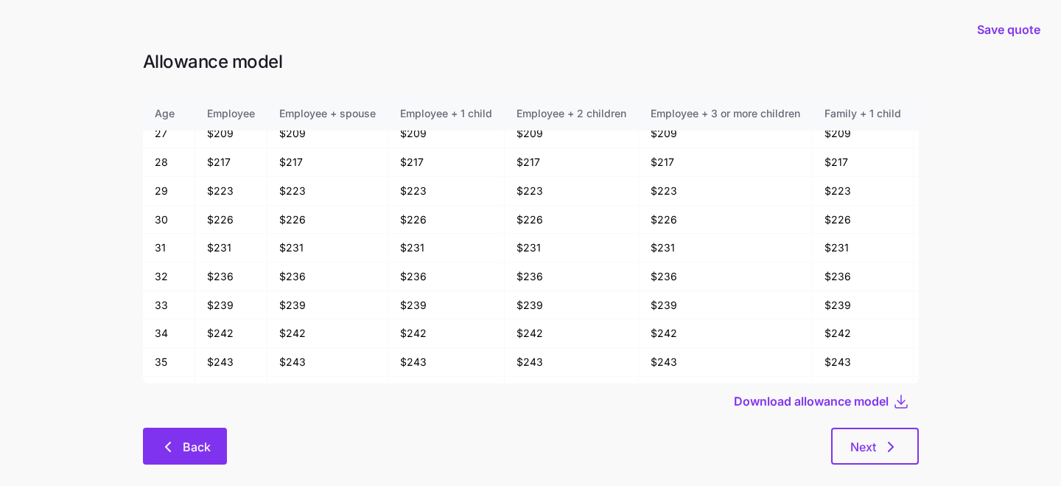
click at [183, 444] on span "Back" at bounding box center [197, 447] width 28 height 18
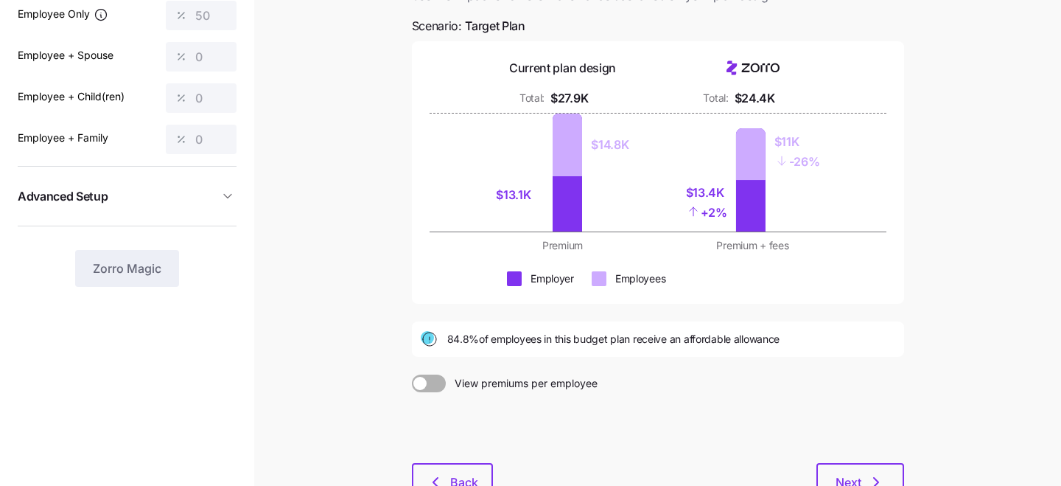
scroll to position [174, 0]
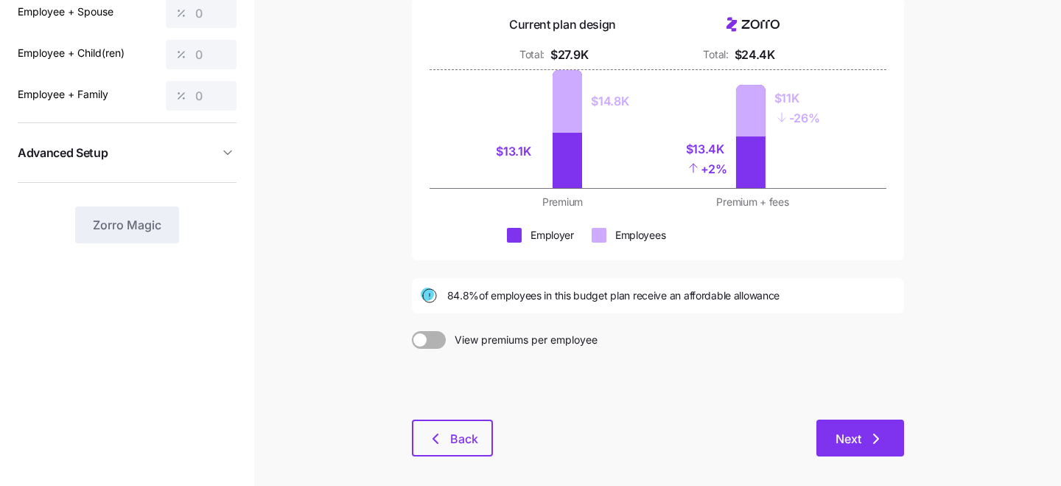
click at [834, 422] on button "Next" at bounding box center [860, 437] width 88 height 37
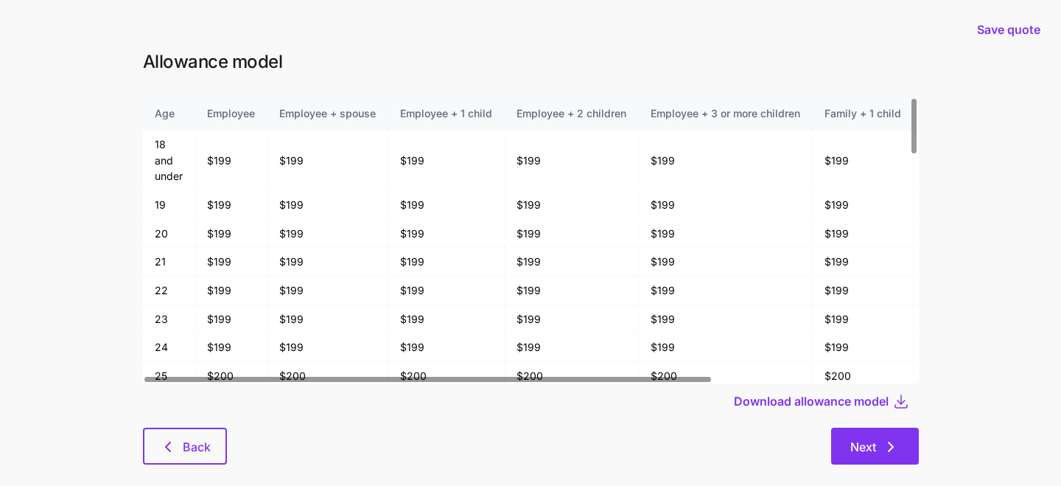
click at [876, 447] on span "Next" at bounding box center [874, 447] width 49 height 18
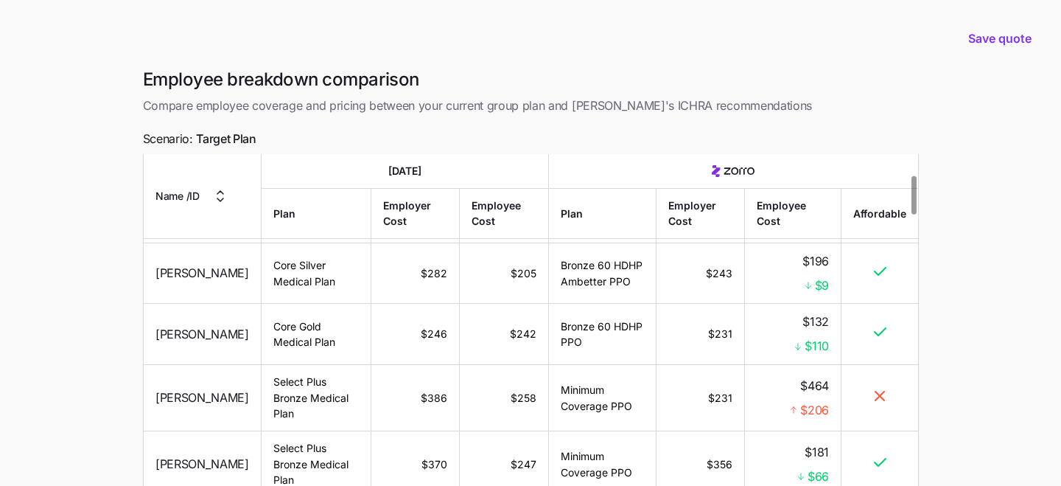
scroll to position [211, 0]
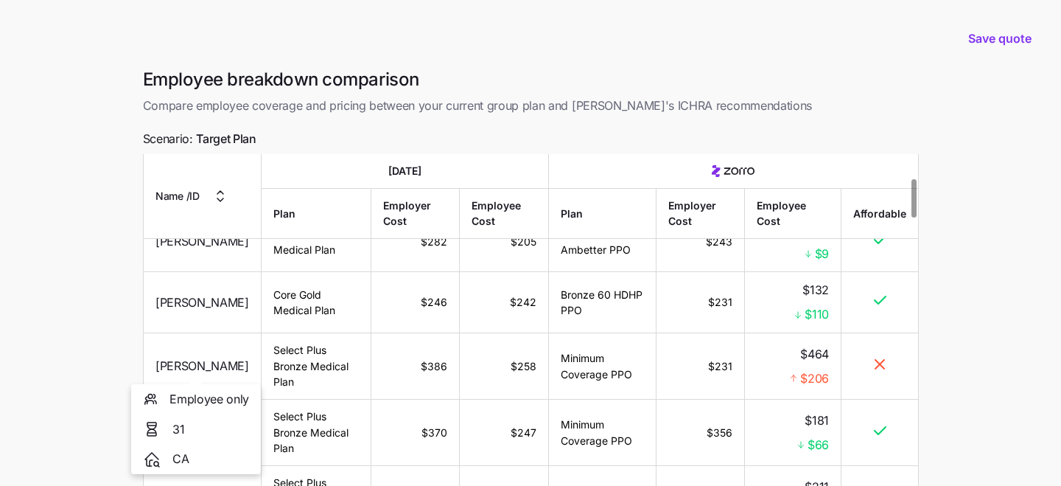
click at [217, 373] on span "Raha Merati" at bounding box center [202, 366] width 94 height 18
click at [189, 371] on span "Raha Merati" at bounding box center [202, 366] width 94 height 18
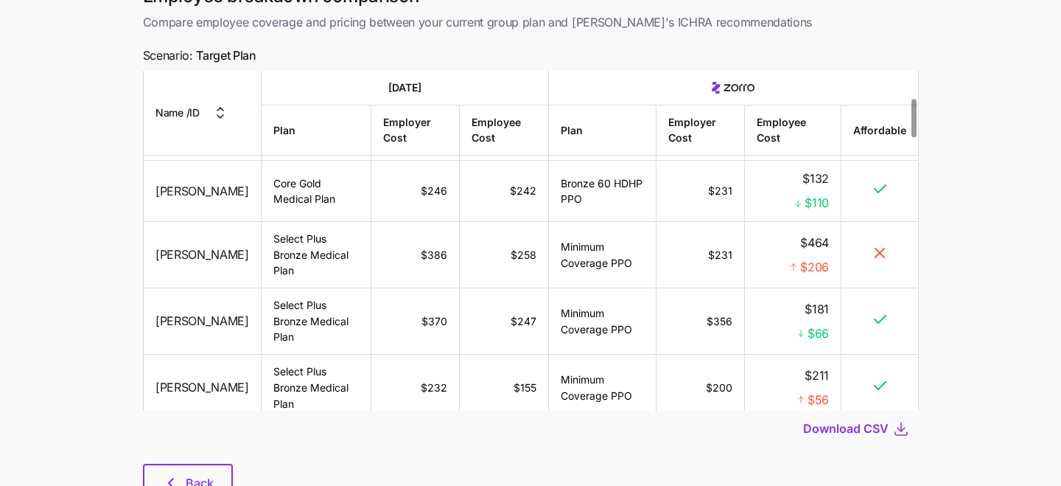
scroll to position [142, 0]
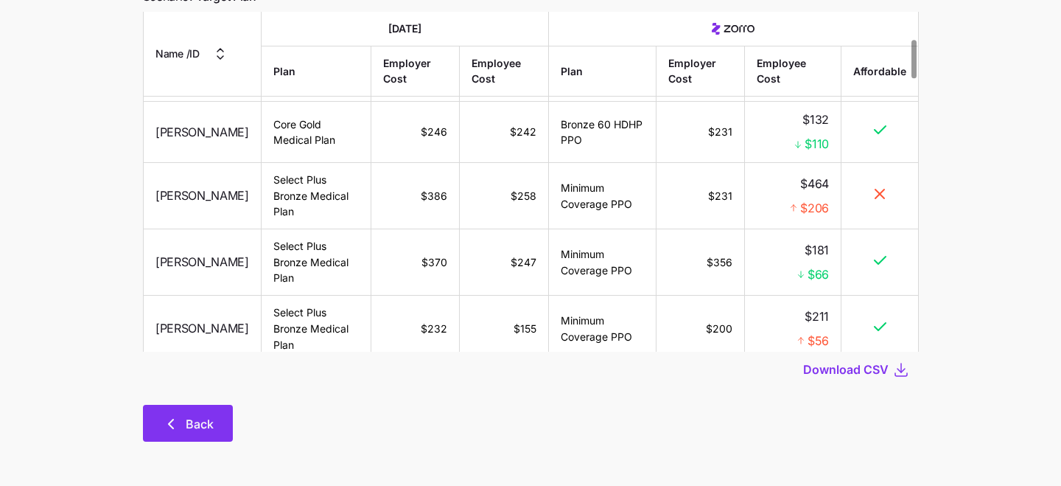
click at [207, 424] on span "Back" at bounding box center [200, 424] width 28 height 18
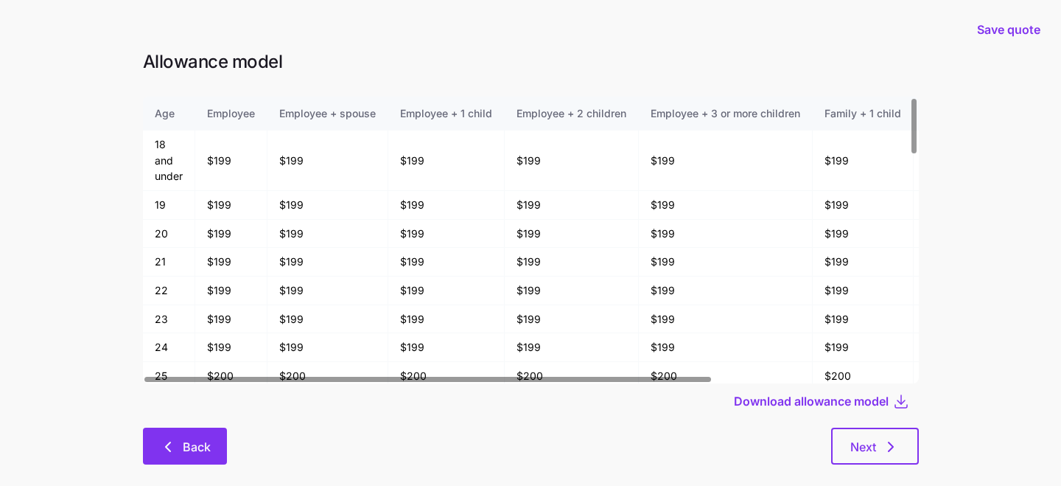
click at [198, 440] on span "Back" at bounding box center [197, 447] width 28 height 18
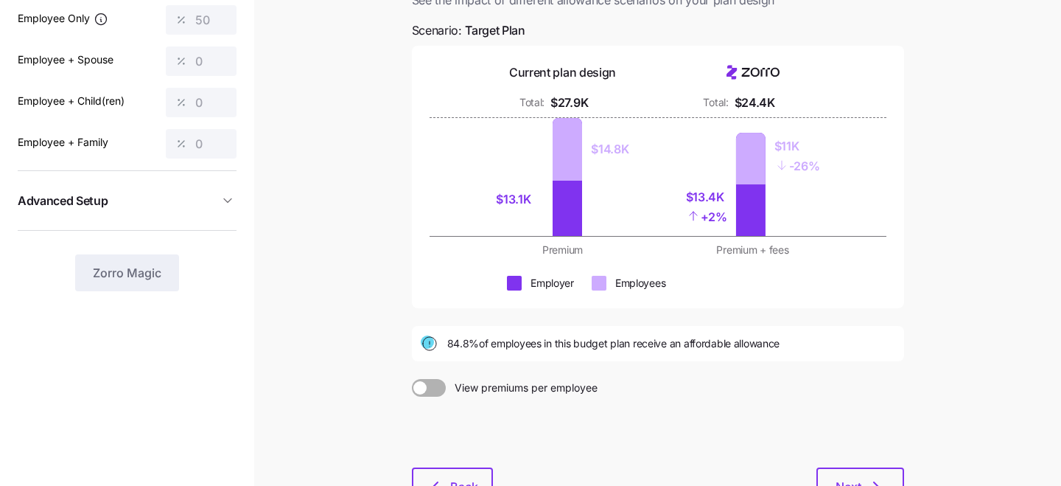
scroll to position [239, 0]
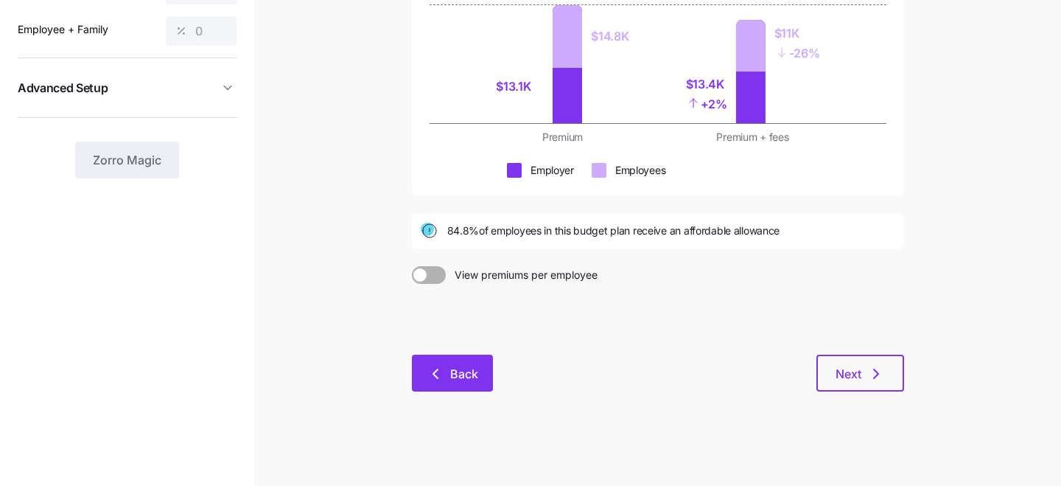
click at [458, 373] on span "Back" at bounding box center [464, 374] width 28 height 18
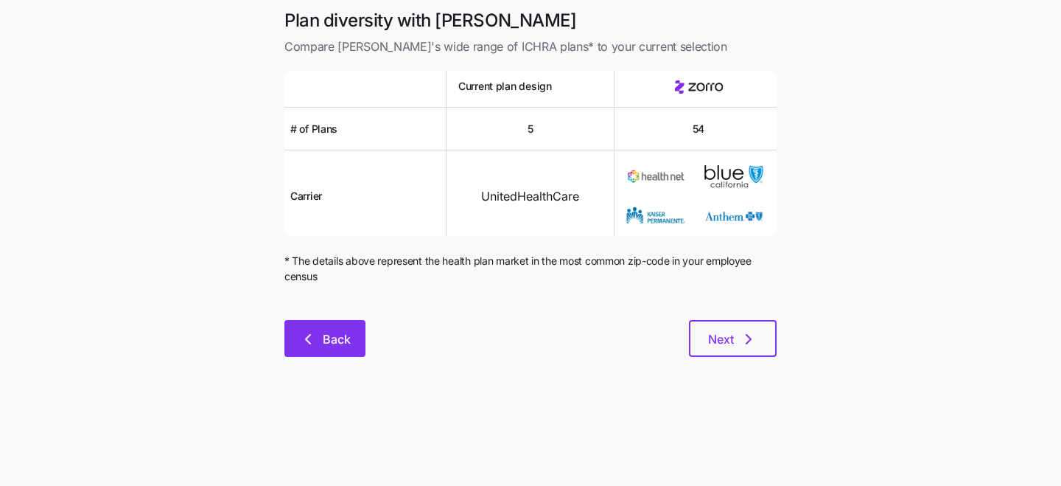
click at [322, 328] on button "Back" at bounding box center [324, 338] width 81 height 37
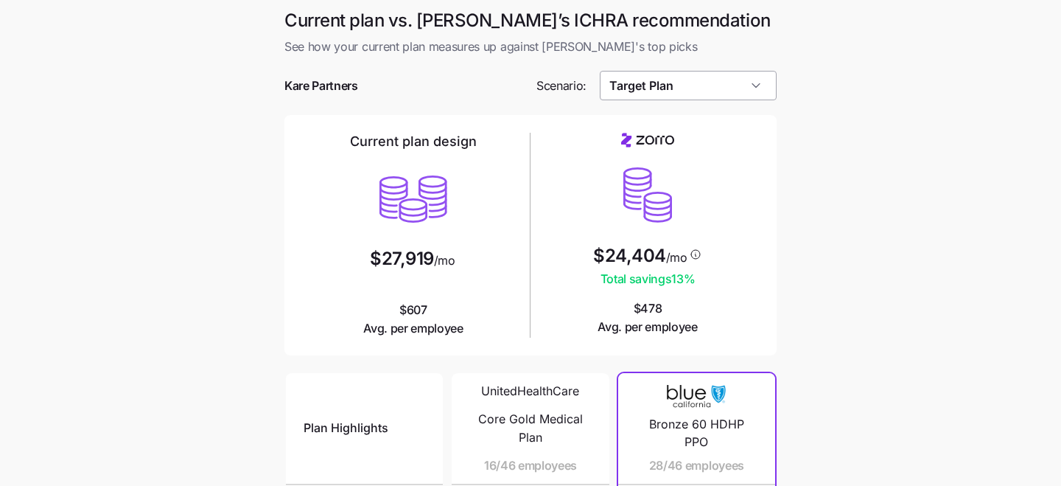
click at [714, 85] on input "Target Plan" at bounding box center [689, 85] width 178 height 29
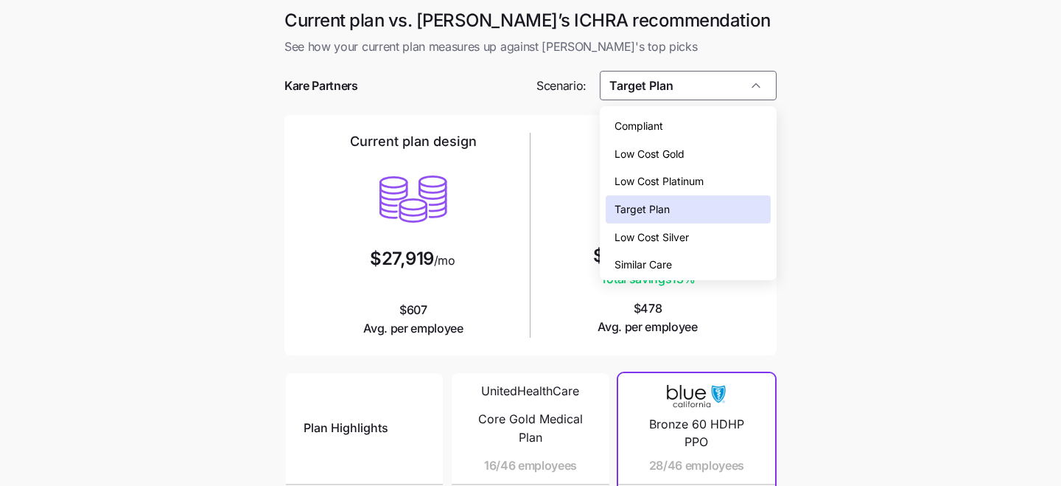
click at [697, 161] on div "Low Cost Gold" at bounding box center [689, 154] width 166 height 28
type input "Low Cost Gold"
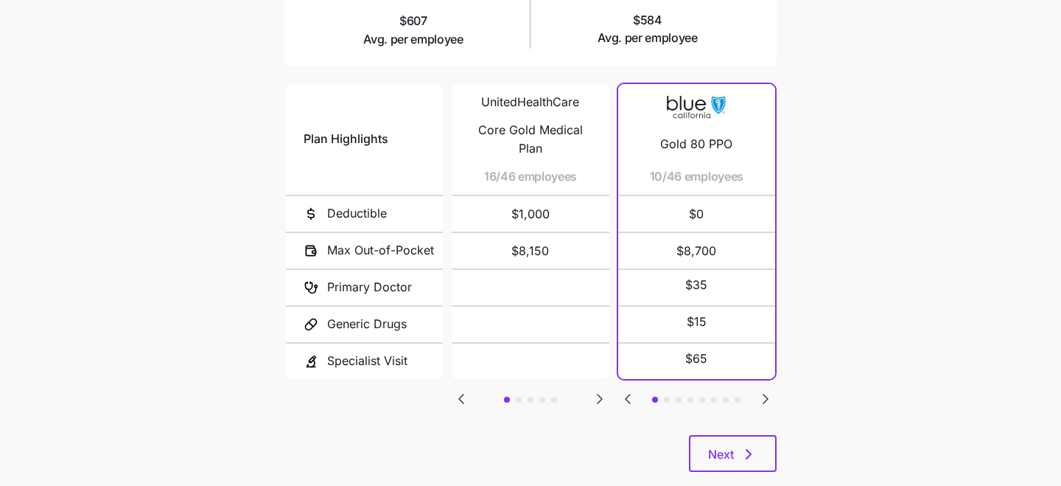
scroll to position [318, 0]
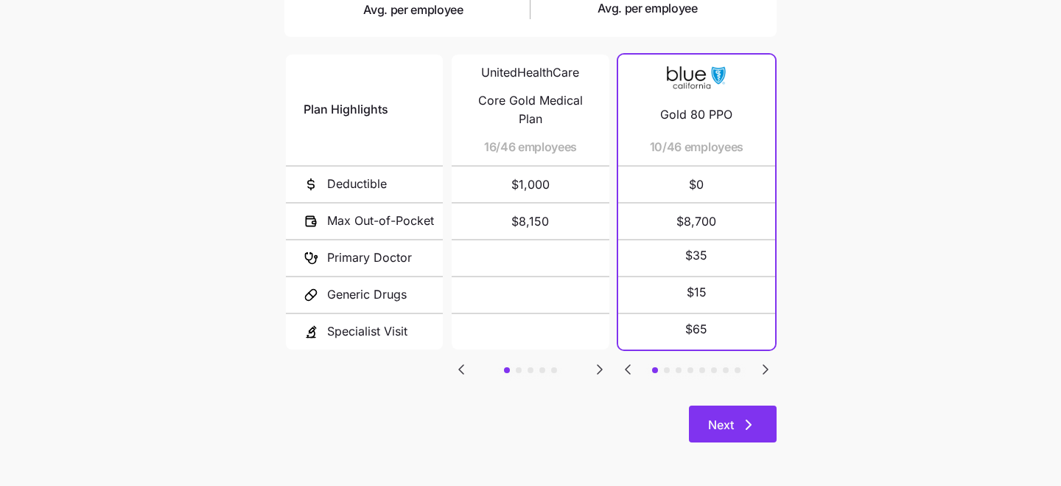
click at [746, 414] on button "Next" at bounding box center [733, 423] width 88 height 37
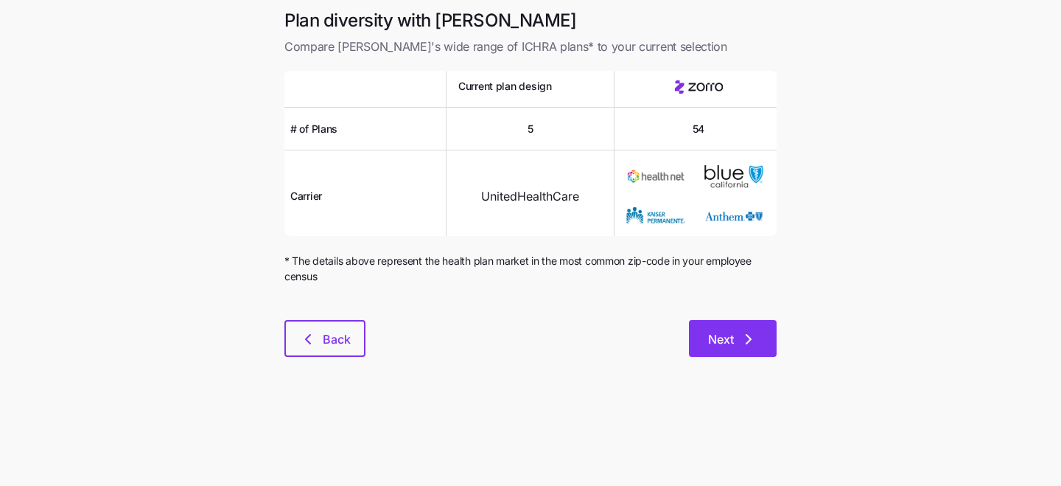
click at [729, 337] on span "Next" at bounding box center [721, 339] width 26 height 18
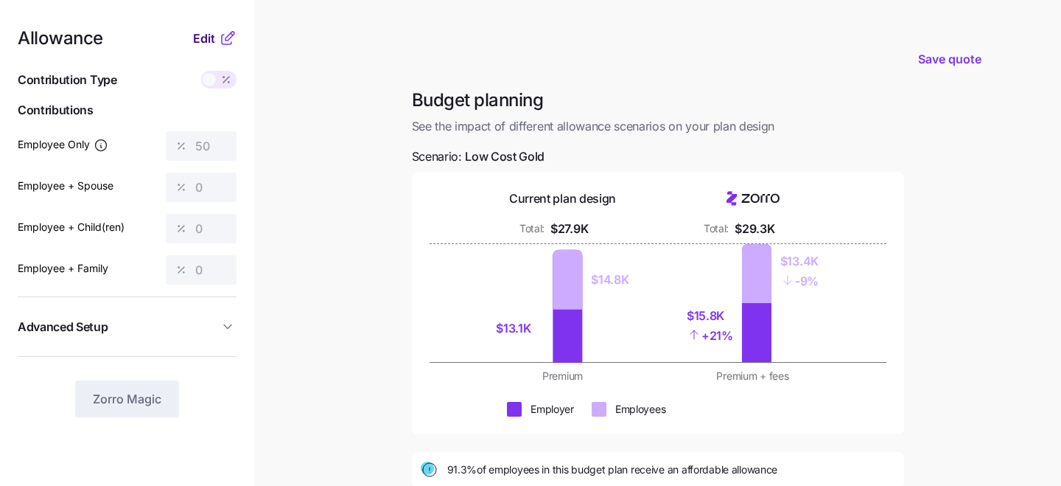
click at [204, 39] on span "Edit" at bounding box center [204, 38] width 22 height 18
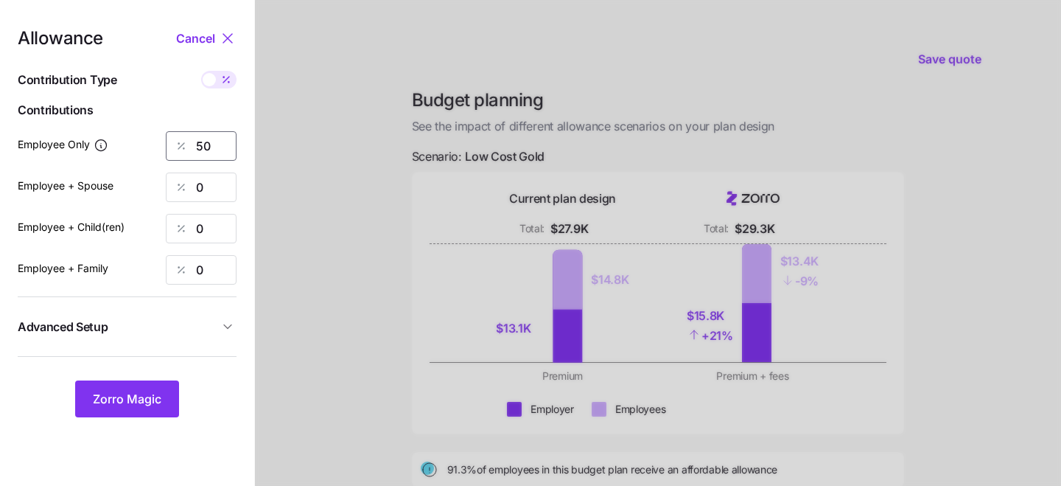
click at [216, 147] on input "50" at bounding box center [201, 145] width 71 height 29
type input "5"
type input "44"
click at [131, 390] on button "Zorro Magic" at bounding box center [127, 398] width 104 height 37
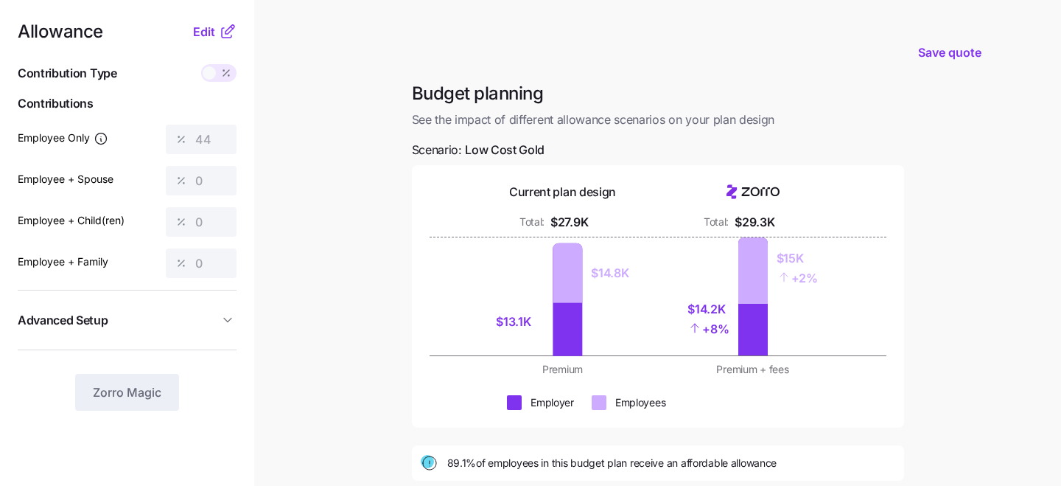
scroll to position [7, 0]
click at [550, 319] on div "$13.1K $14.8K" at bounding box center [563, 296] width 172 height 118
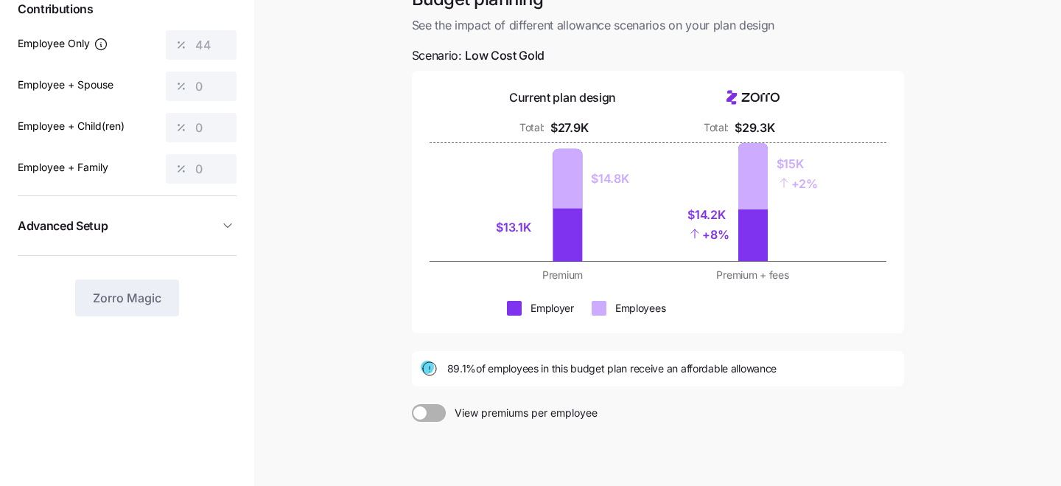
scroll to position [239, 0]
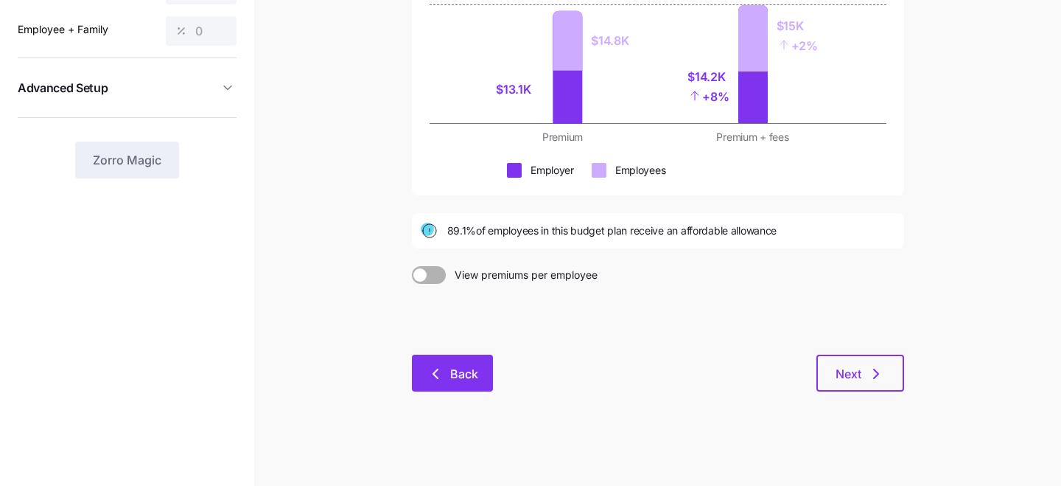
click at [458, 368] on span "Back" at bounding box center [464, 374] width 28 height 18
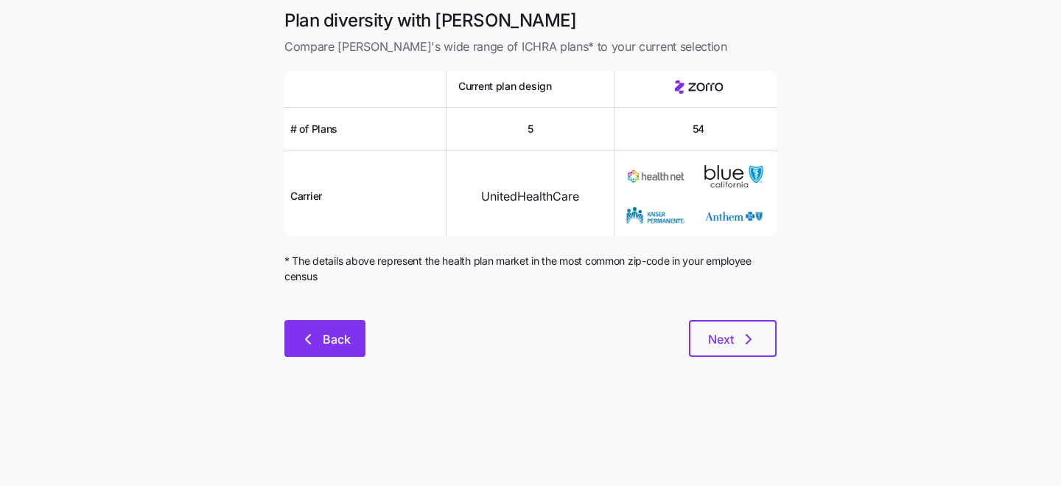
click at [330, 322] on button "Back" at bounding box center [324, 338] width 81 height 37
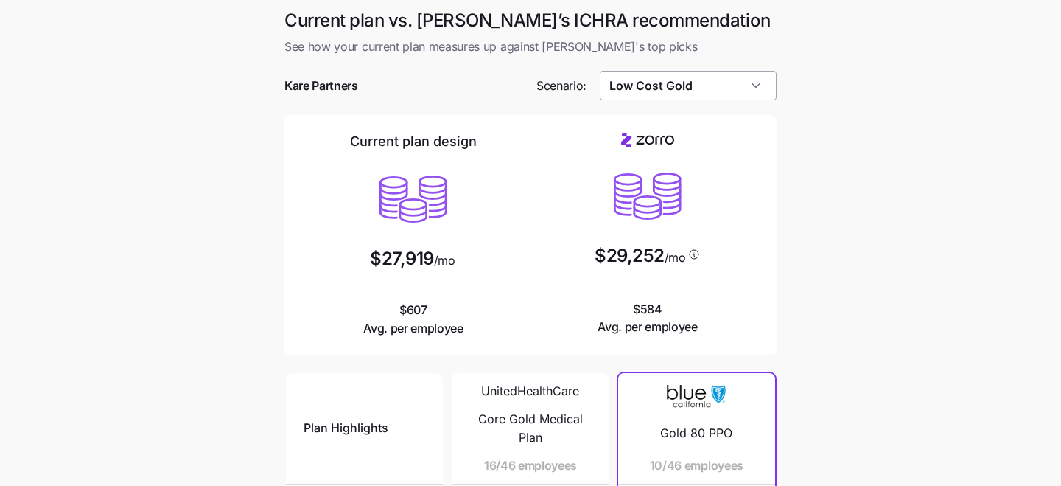
click at [653, 84] on input "Low Cost Gold" at bounding box center [689, 85] width 178 height 29
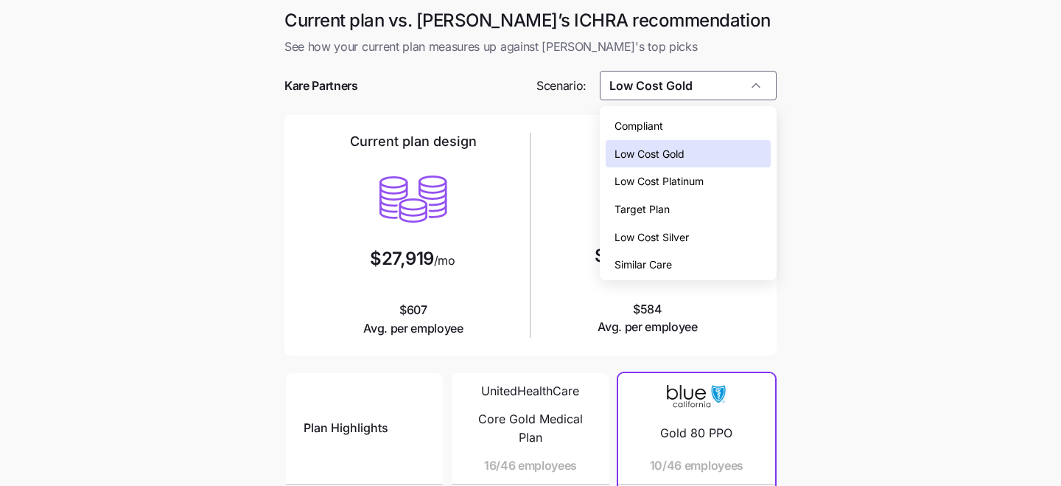
click at [660, 237] on span "Low Cost Silver" at bounding box center [652, 237] width 74 height 16
type input "Low Cost Silver"
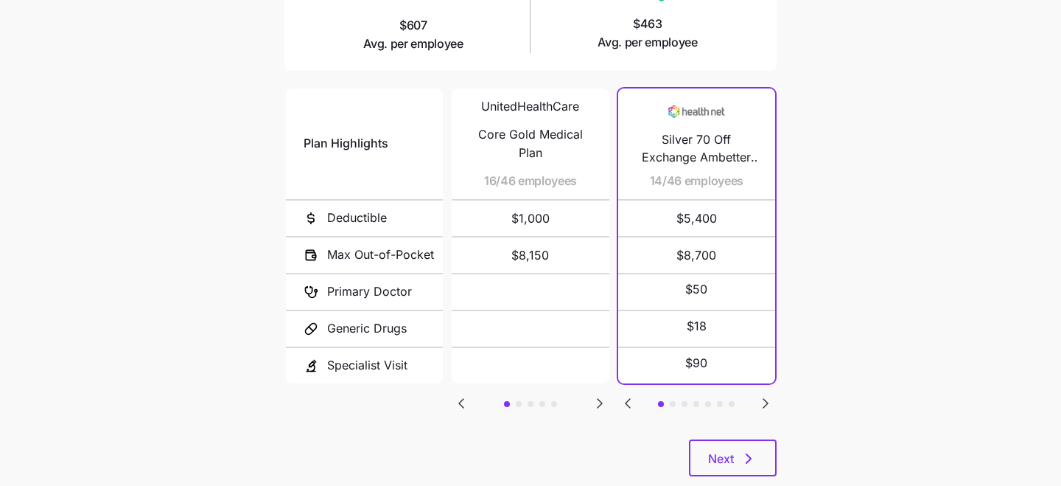
scroll to position [318, 0]
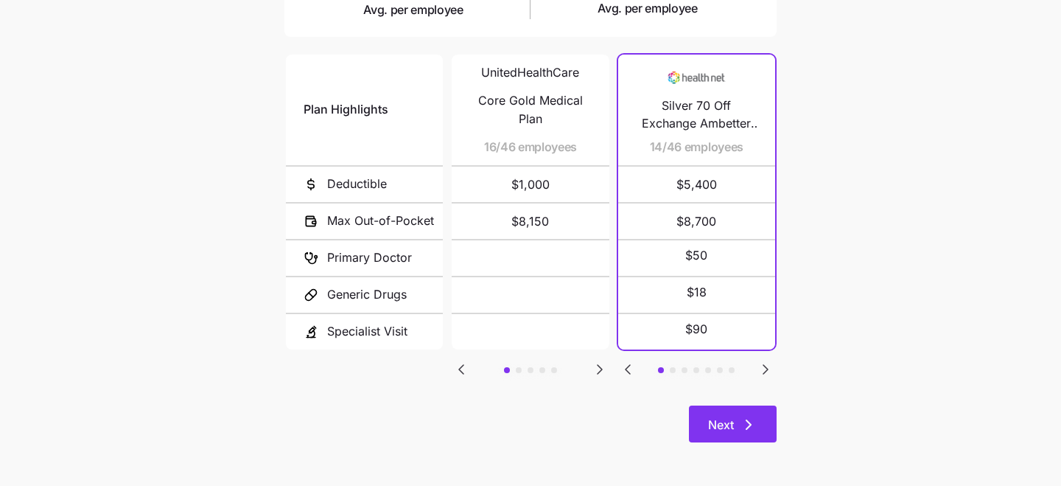
click at [746, 413] on button "Next" at bounding box center [733, 423] width 88 height 37
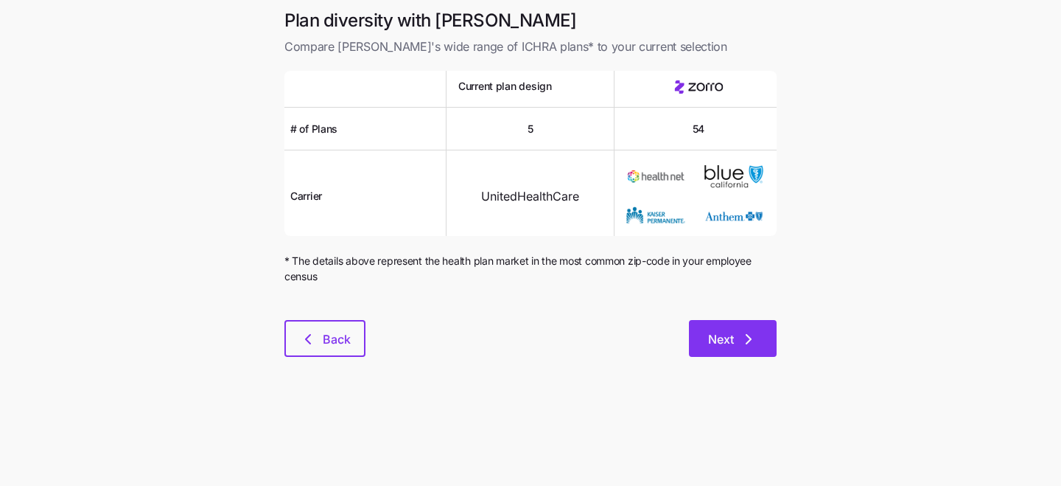
click at [724, 336] on span "Next" at bounding box center [721, 339] width 26 height 18
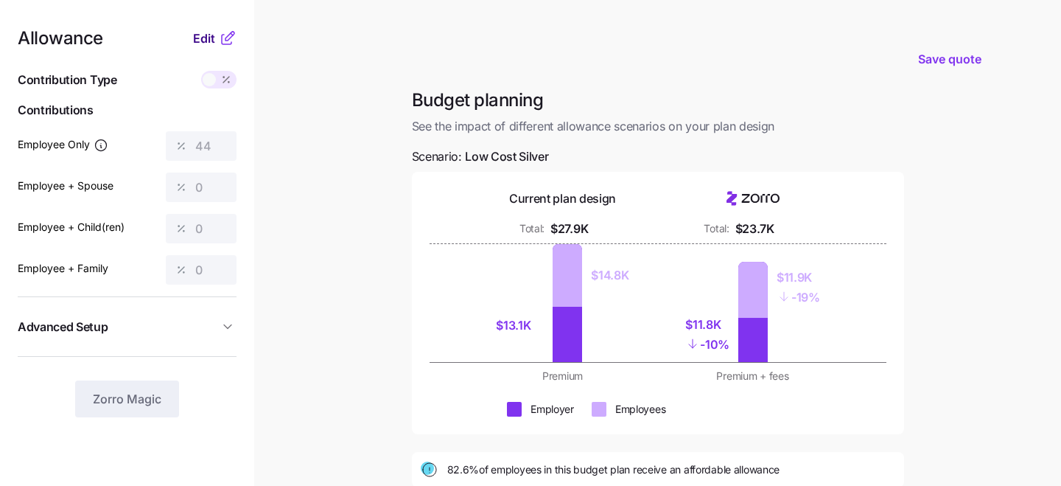
click at [206, 35] on span "Edit" at bounding box center [204, 38] width 22 height 18
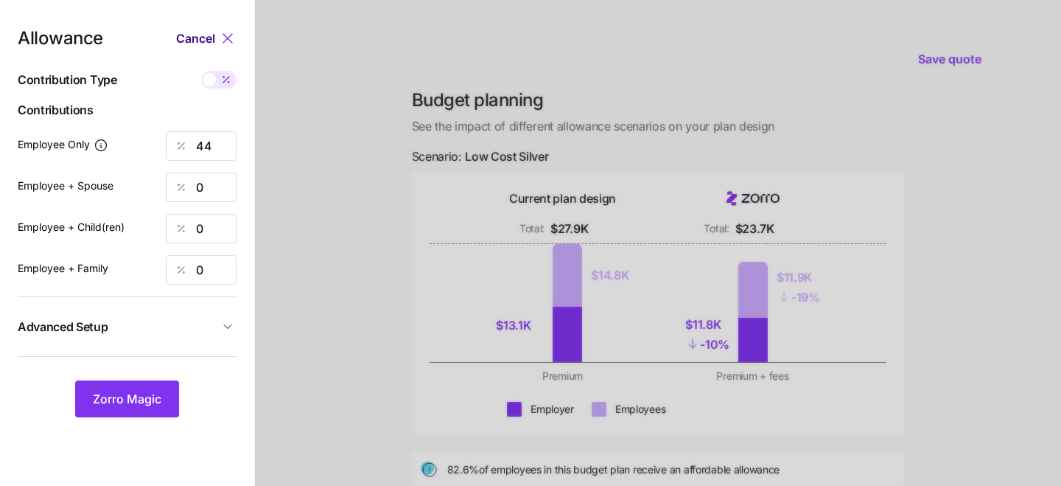
click at [206, 35] on span "Cancel" at bounding box center [195, 38] width 39 height 18
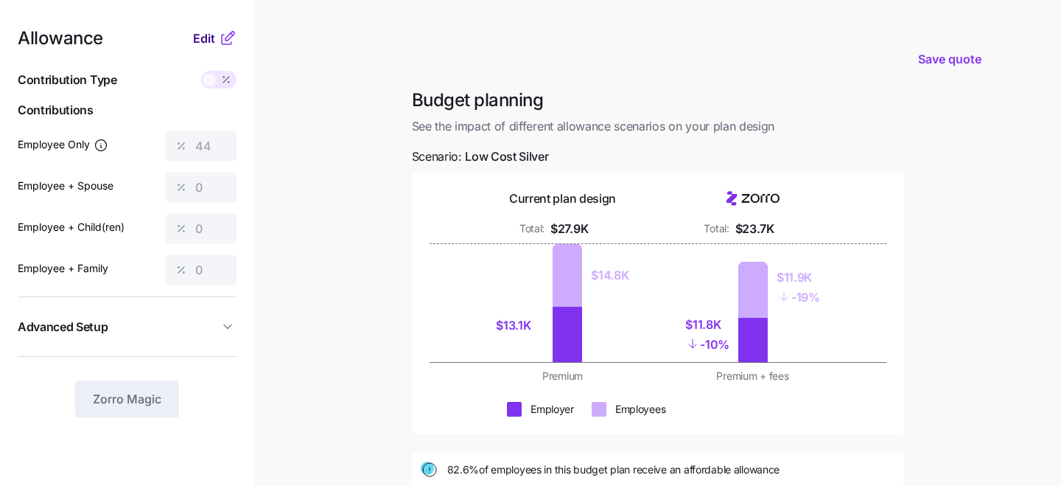
click at [204, 39] on span "Edit" at bounding box center [204, 38] width 22 height 18
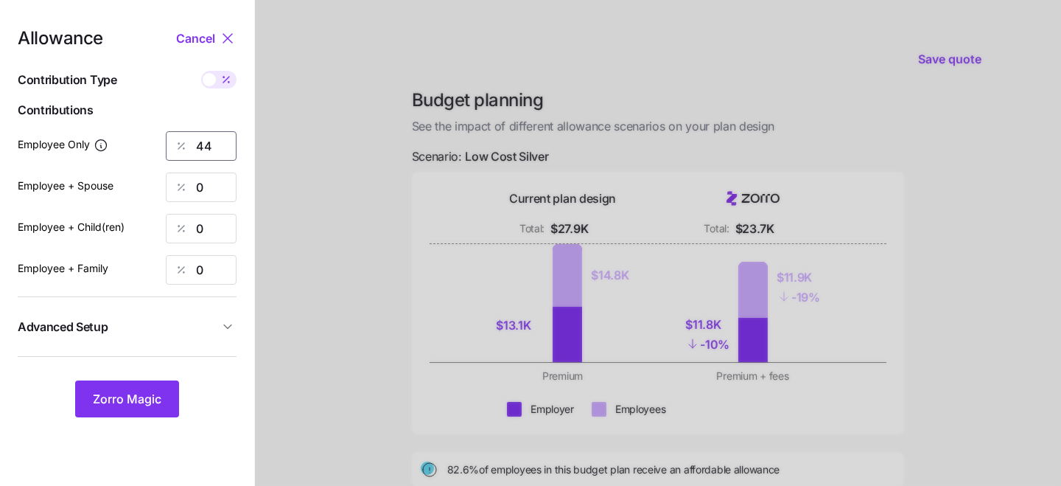
click at [214, 140] on input "44" at bounding box center [201, 145] width 71 height 29
type input "4"
type input "50"
click at [108, 398] on span "Zorro Magic" at bounding box center [127, 399] width 69 height 18
